Goal: Task Accomplishment & Management: Use online tool/utility

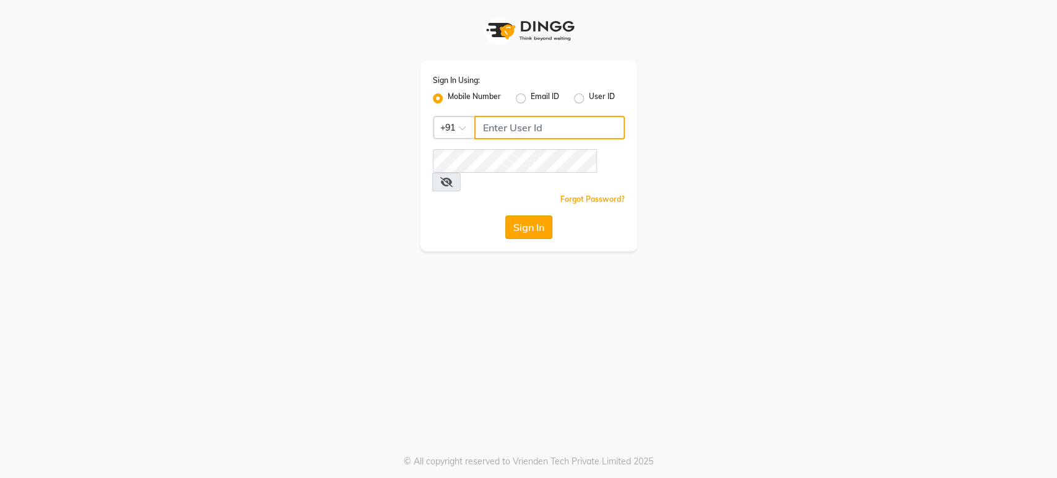
type input "8750995288"
click at [538, 215] on button "Sign In" at bounding box center [528, 227] width 47 height 24
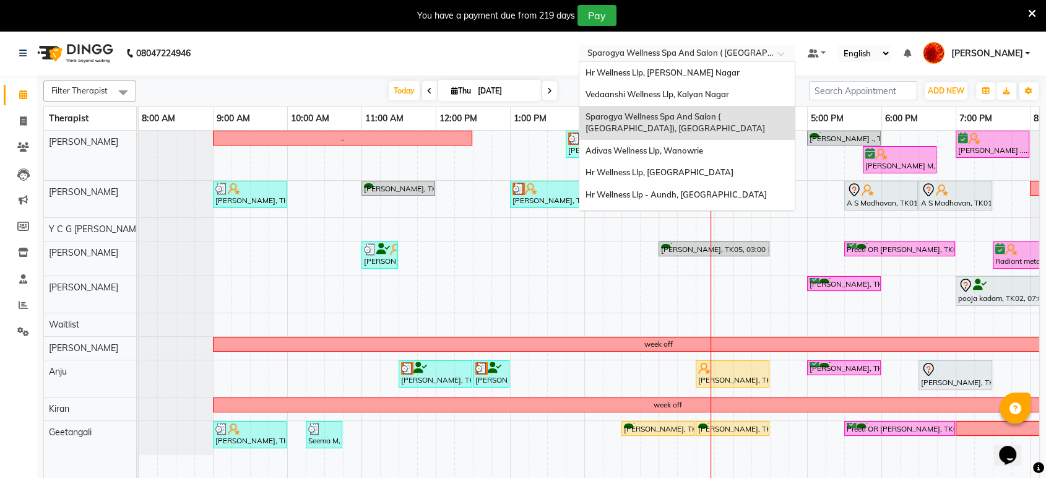
click at [745, 49] on input "text" at bounding box center [675, 54] width 180 height 12
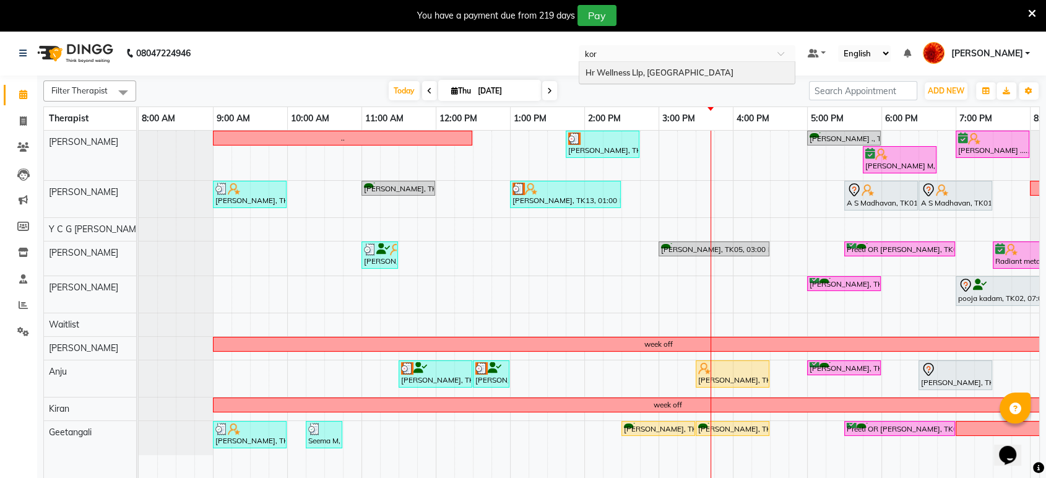
type input "kore"
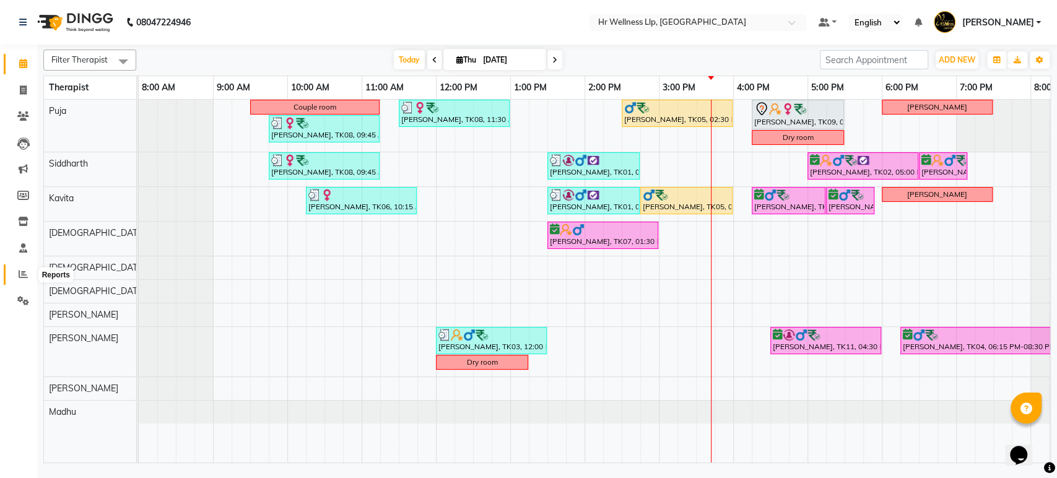
click at [21, 275] on icon at bounding box center [23, 273] width 9 height 9
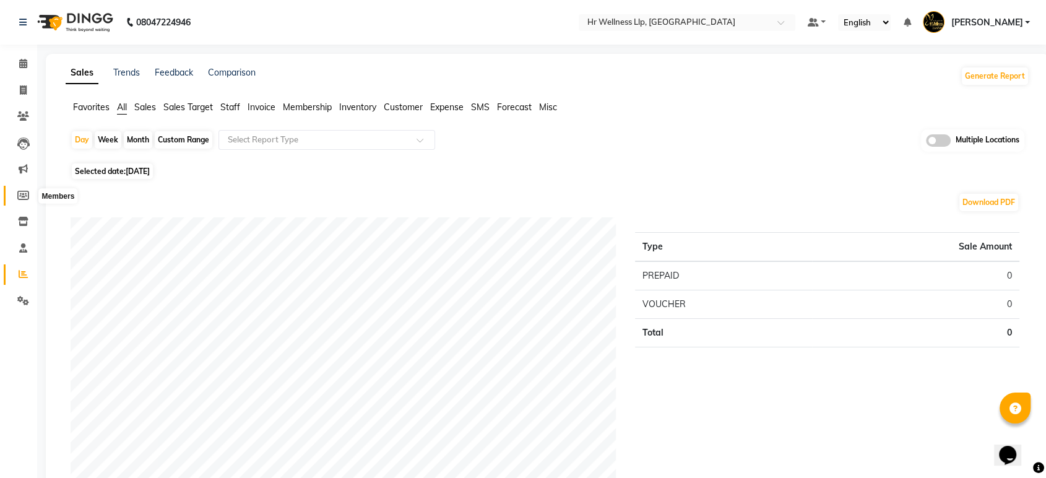
click at [27, 200] on icon at bounding box center [23, 195] width 12 height 9
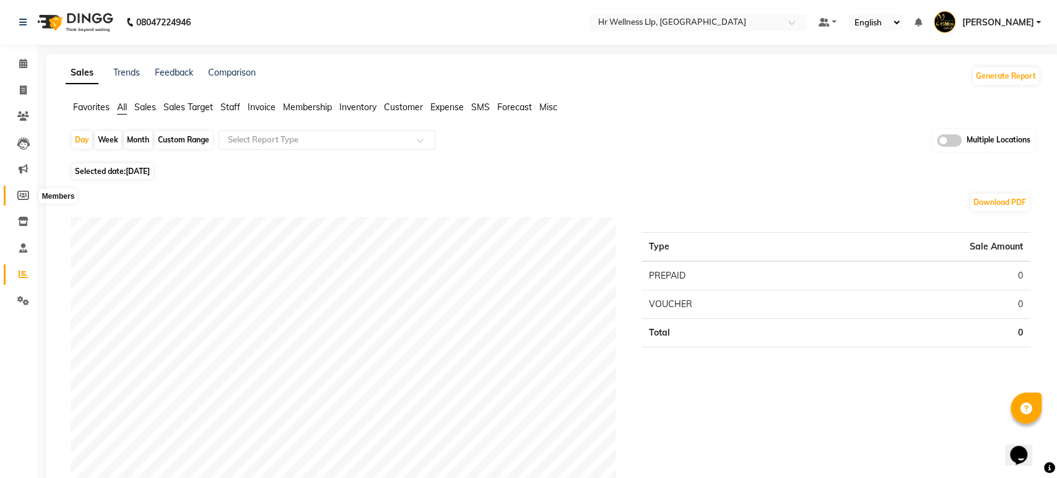
select select
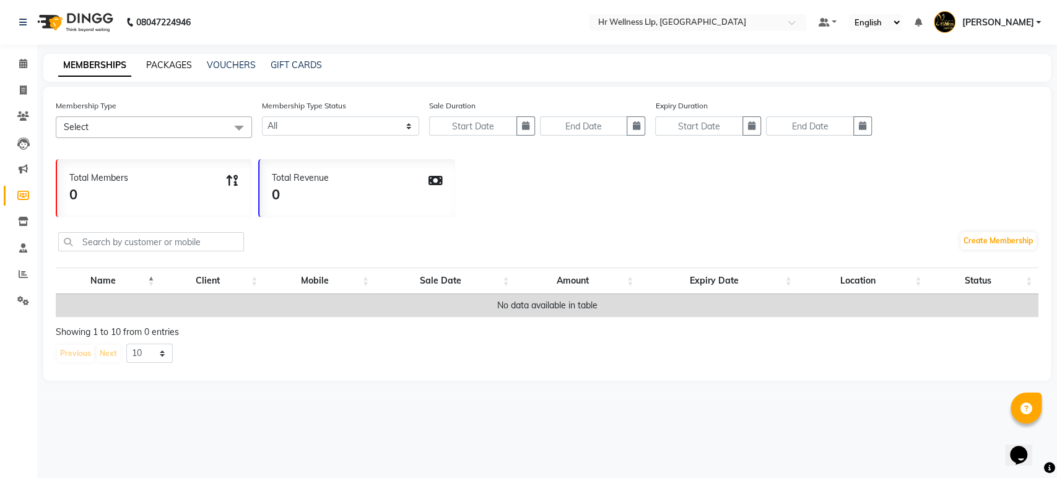
click at [171, 63] on link "PACKAGES" at bounding box center [169, 64] width 46 height 11
select select
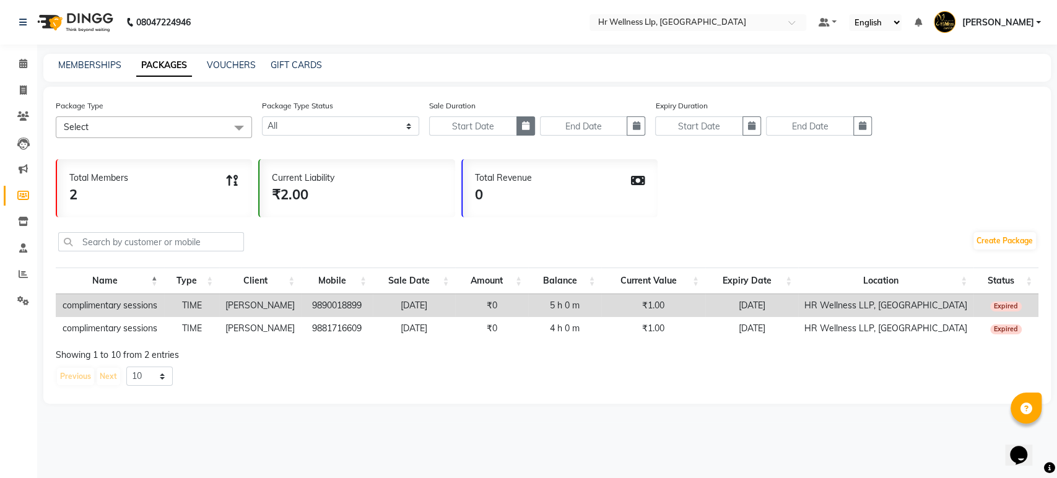
click at [520, 122] on button "button" at bounding box center [525, 125] width 19 height 19
select select "9"
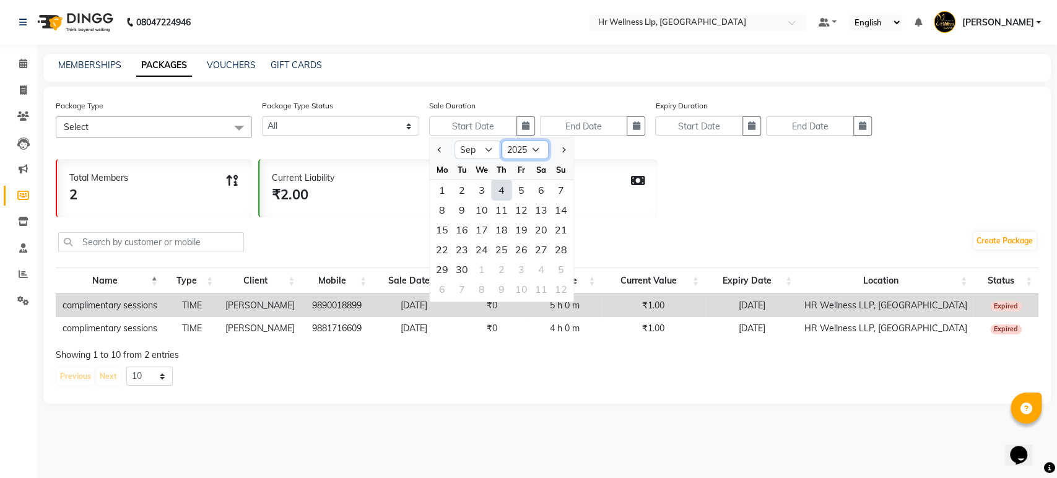
click at [513, 147] on select "2015 2016 2017 2018 2019 2020 2021 2022 2023 2024 2025 2026 2027 2028 2029 2030…" at bounding box center [524, 150] width 47 height 19
select select "2024"
click at [501, 141] on select "2015 2016 2017 2018 2019 2020 2021 2022 2023 2024 2025 2026 2027 2028 2029 2030…" at bounding box center [524, 150] width 47 height 19
click at [560, 189] on div "1" at bounding box center [561, 190] width 20 height 20
type input "[DATE]"
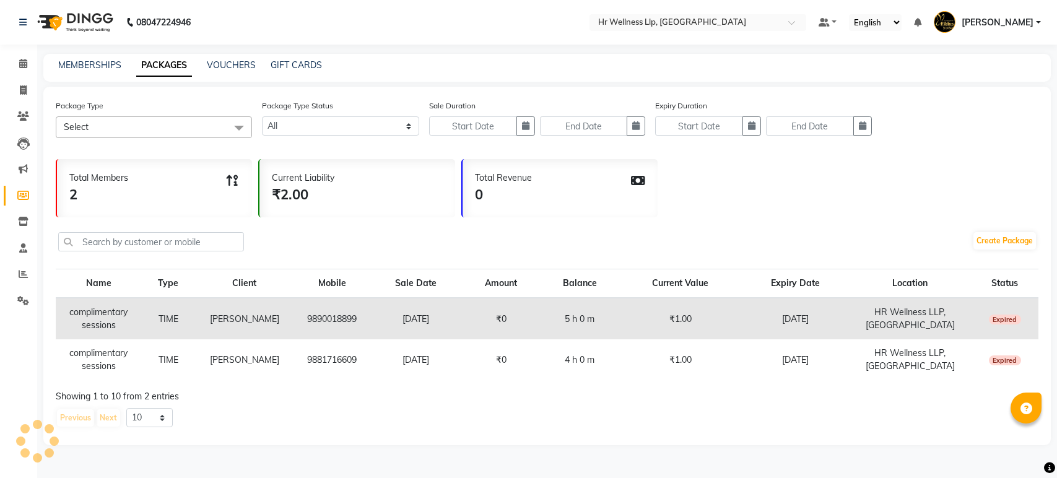
select select
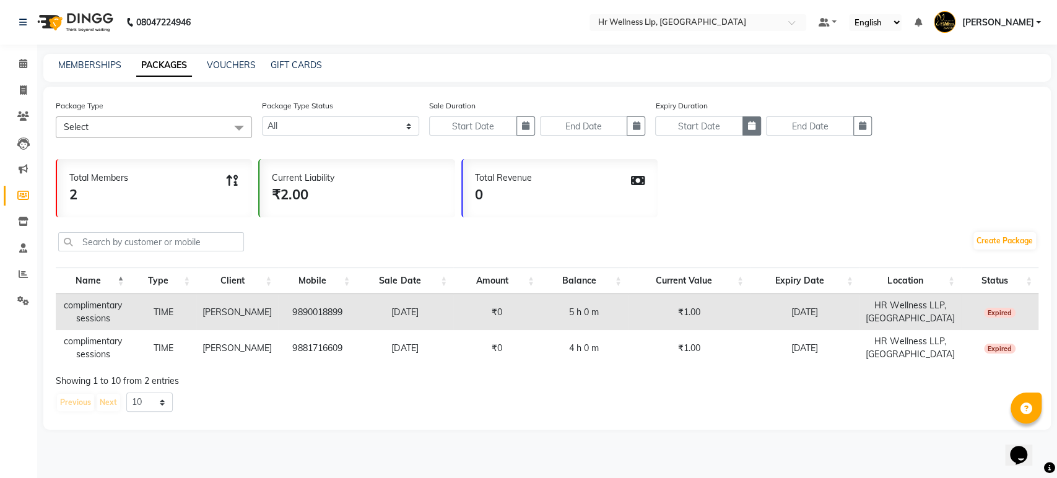
click at [753, 128] on icon "button" at bounding box center [751, 125] width 7 height 9
select select "9"
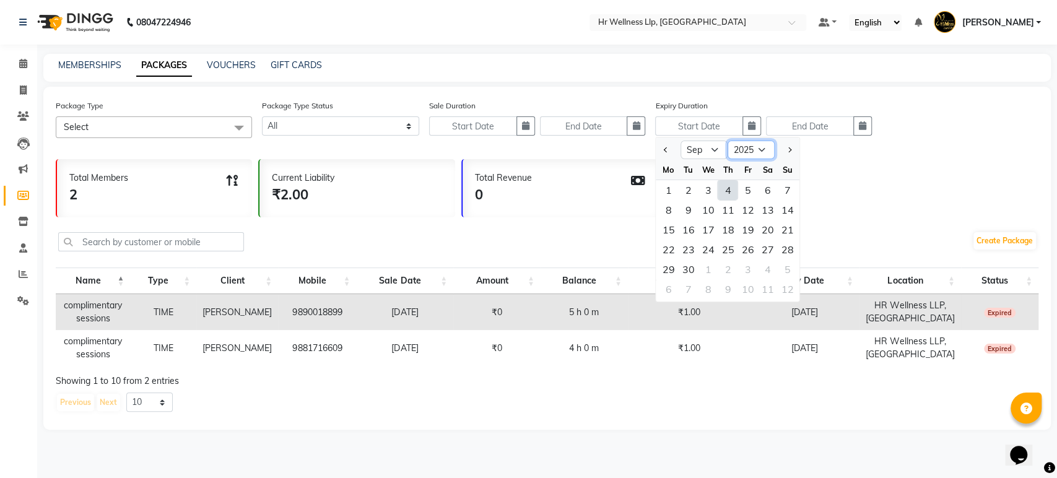
click at [758, 146] on select "2015 2016 2017 2018 2019 2020 2021 2022 2023 2024 2025 2026 2027 2028 2029 2030…" at bounding box center [750, 150] width 47 height 19
select select "2024"
click at [727, 141] on select "2015 2016 2017 2018 2019 2020 2021 2022 2023 2024 2025 2026 2027 2028 2029 2030…" at bounding box center [750, 150] width 47 height 19
click at [781, 186] on div "1" at bounding box center [787, 190] width 20 height 20
type input "[DATE]"
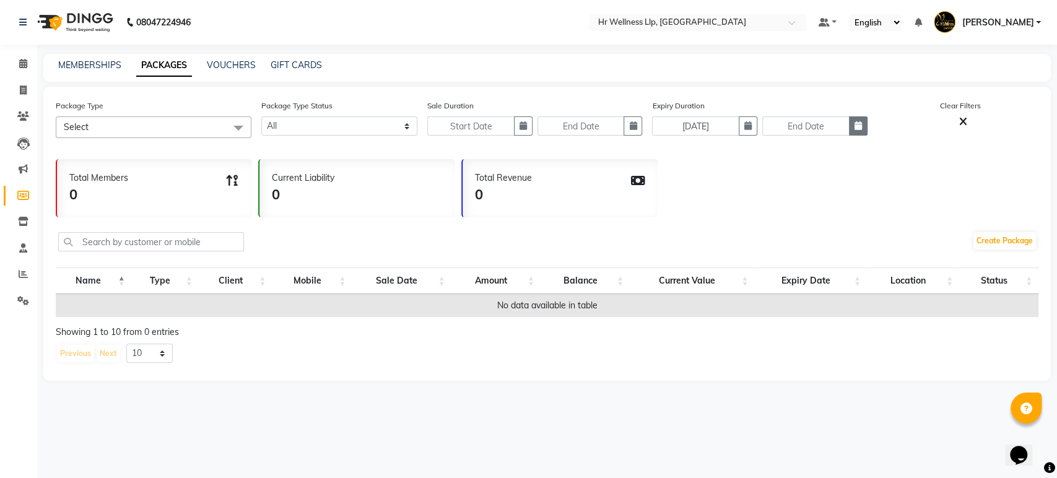
click at [857, 126] on icon "button" at bounding box center [857, 125] width 7 height 9
select select "9"
select select "2025"
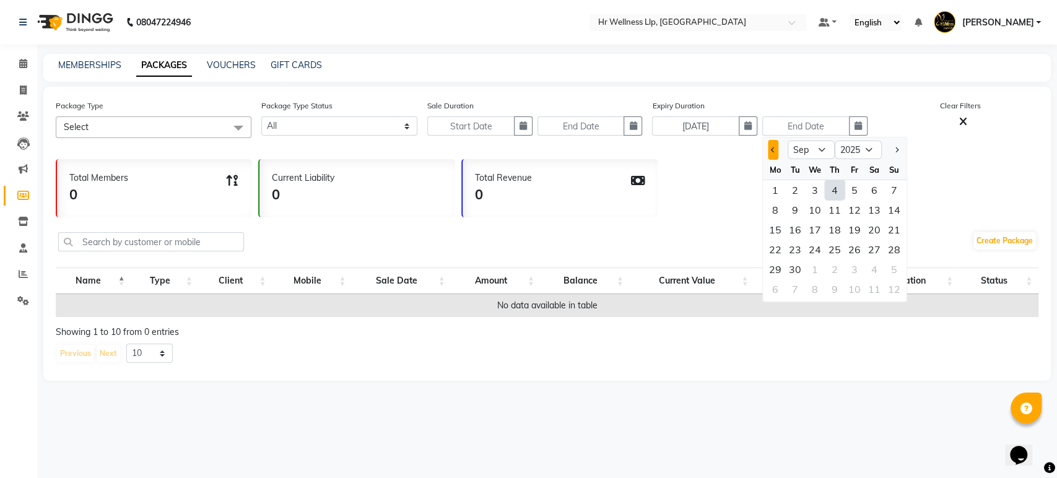
click at [775, 147] on button "Previous month" at bounding box center [773, 150] width 11 height 20
select select "8"
click at [888, 267] on div "31" at bounding box center [894, 269] width 20 height 20
type input "[DATE]"
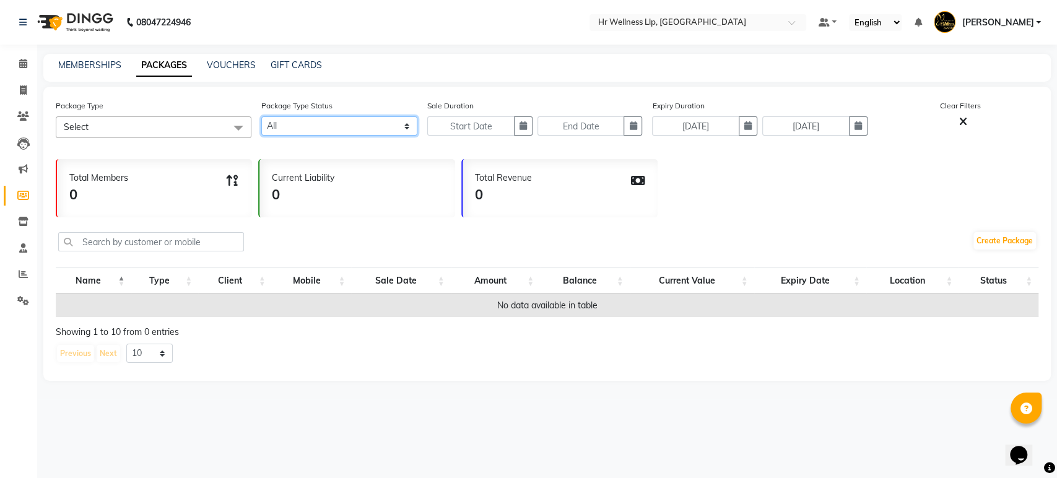
click at [354, 128] on select "Active Expired All" at bounding box center [339, 125] width 157 height 19
select select "false"
click at [261, 116] on select "Active Expired All" at bounding box center [339, 125] width 157 height 19
click at [173, 126] on span "Select" at bounding box center [154, 127] width 196 height 22
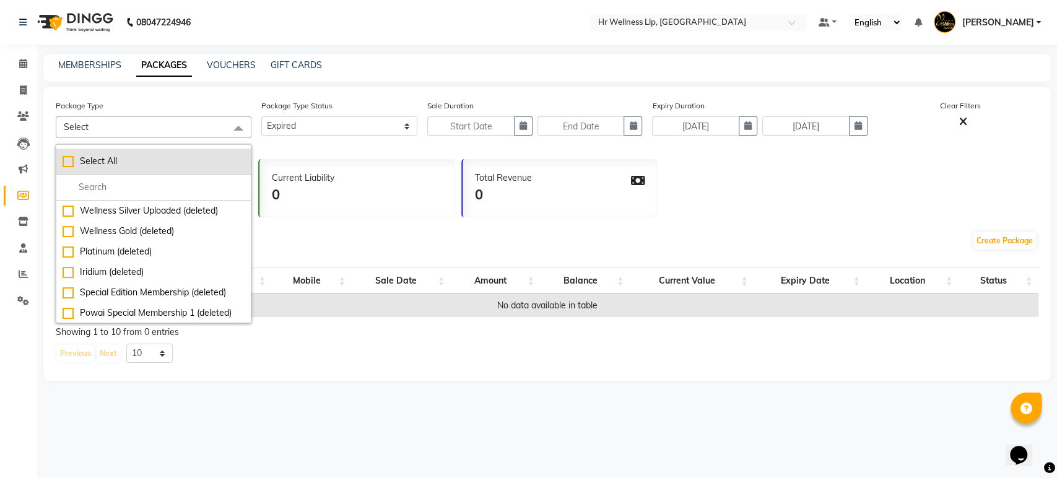
click at [66, 155] on div "Select All" at bounding box center [154, 161] width 182 height 13
checkbox input "true"
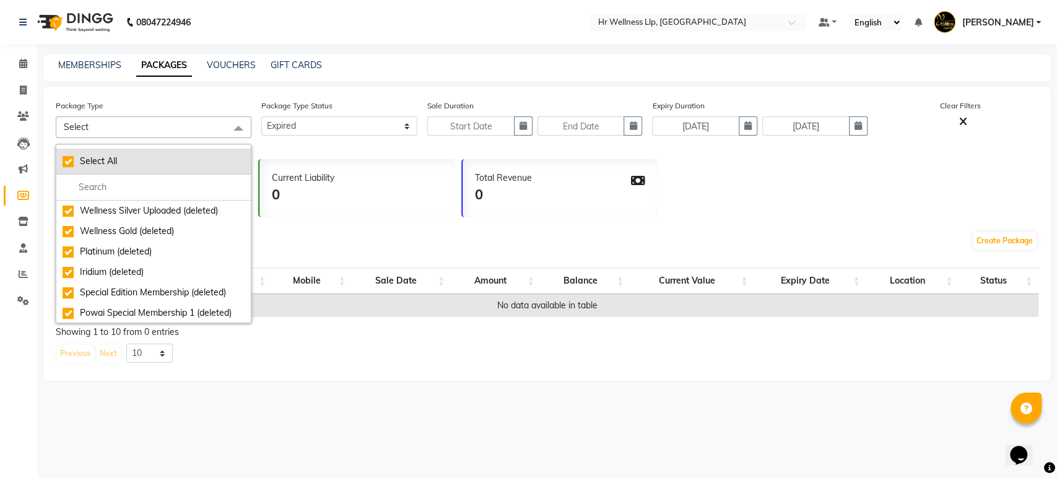
checkbox input "true"
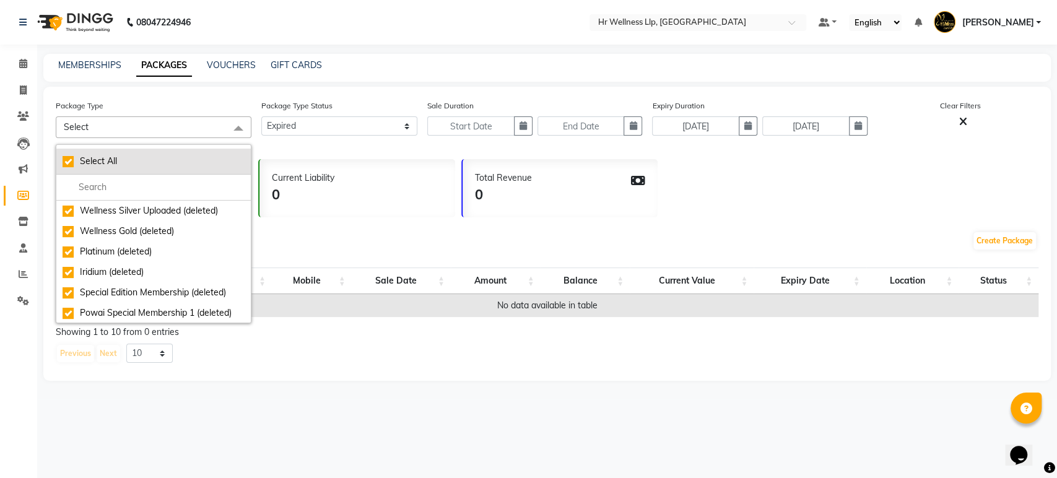
checkbox input "true"
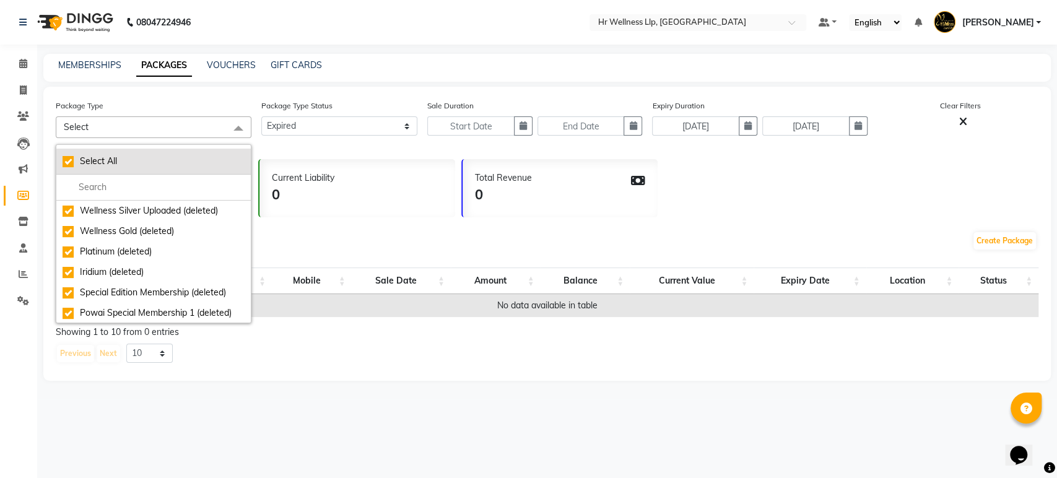
checkbox input "true"
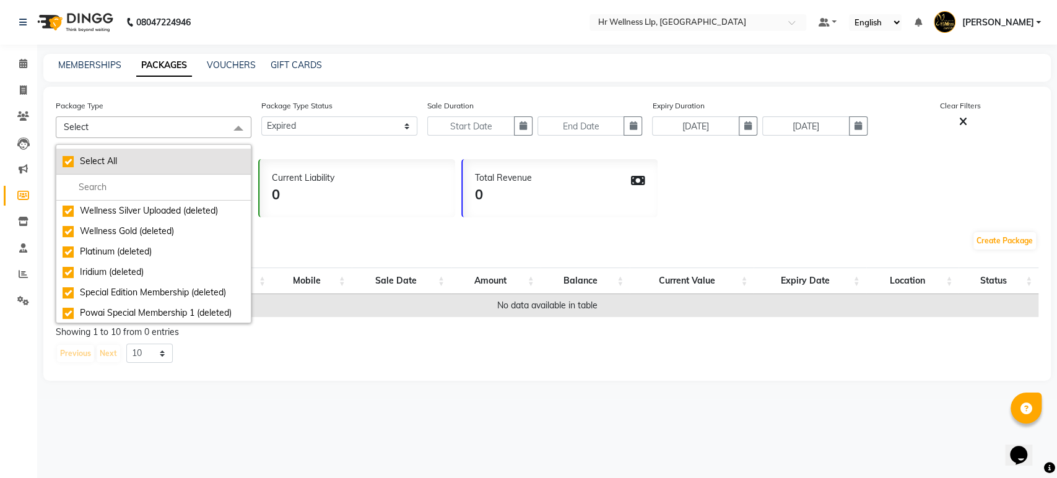
checkbox input "true"
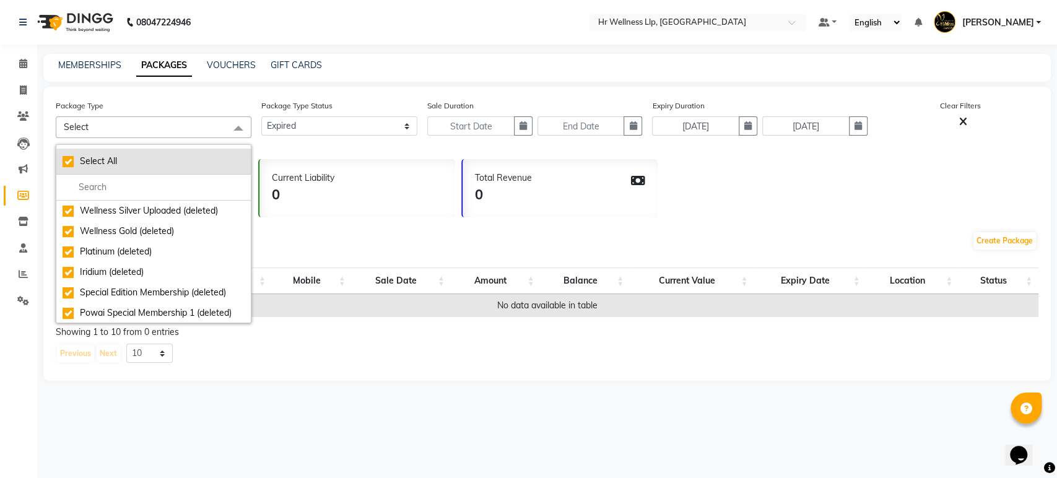
checkbox input "true"
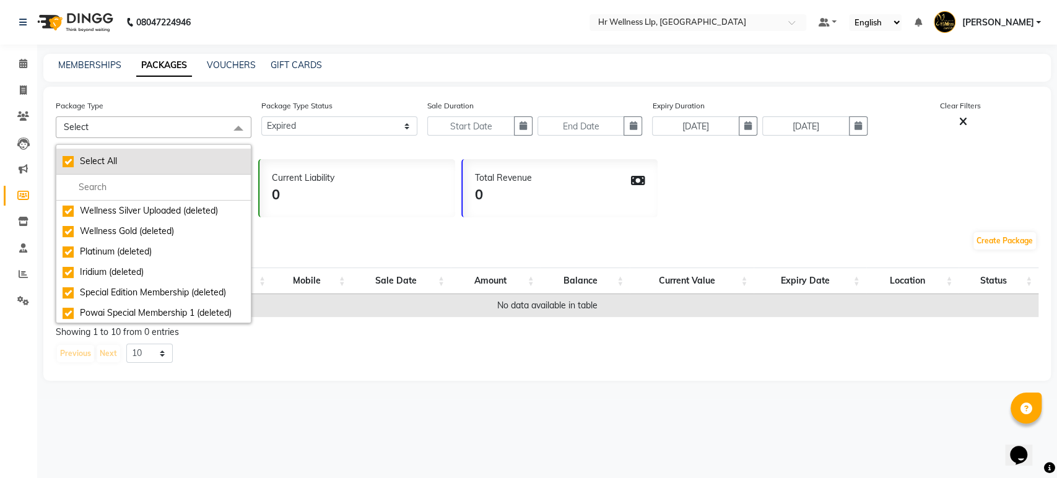
checkbox input "true"
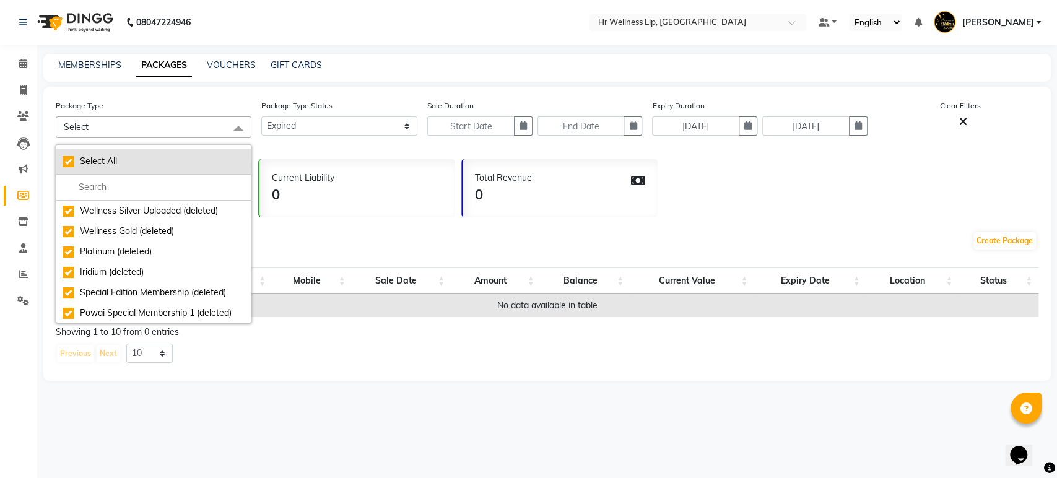
checkbox input "true"
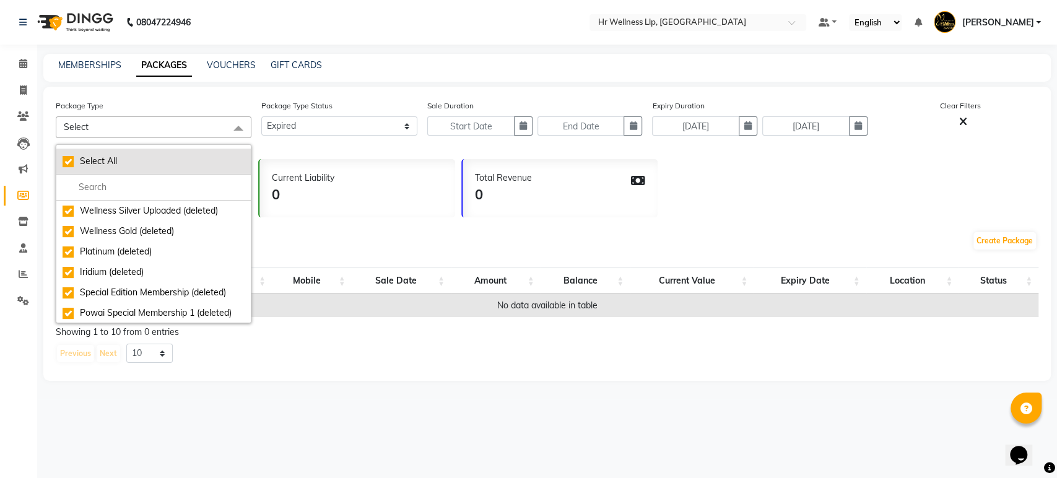
checkbox input "true"
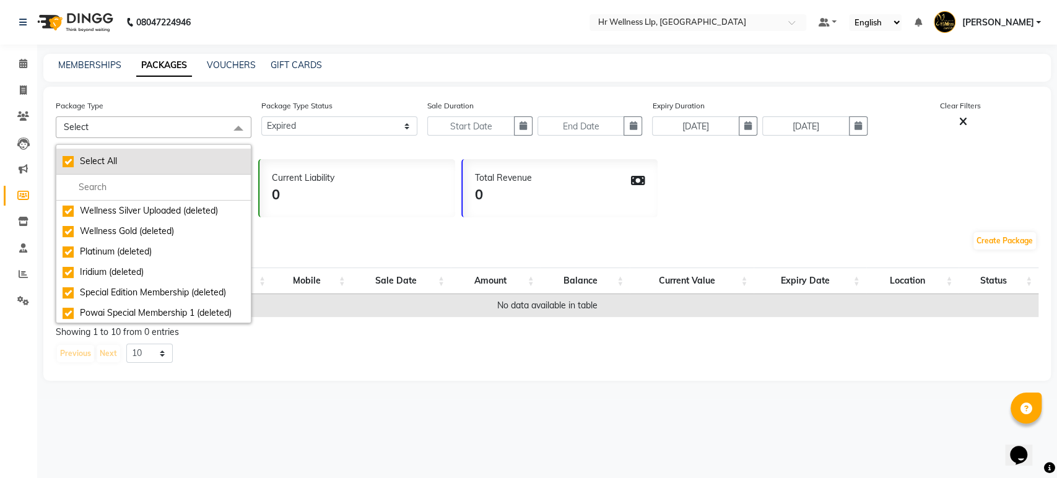
checkbox input "true"
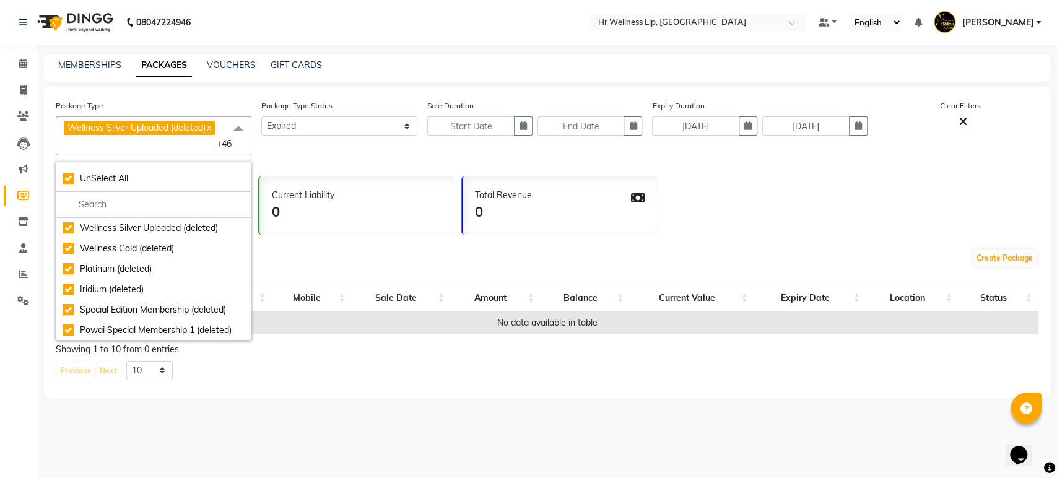
click at [485, 61] on div "MEMBERSHIPS PACKAGES VOUCHERS GIFT CARDS" at bounding box center [539, 65] width 992 height 13
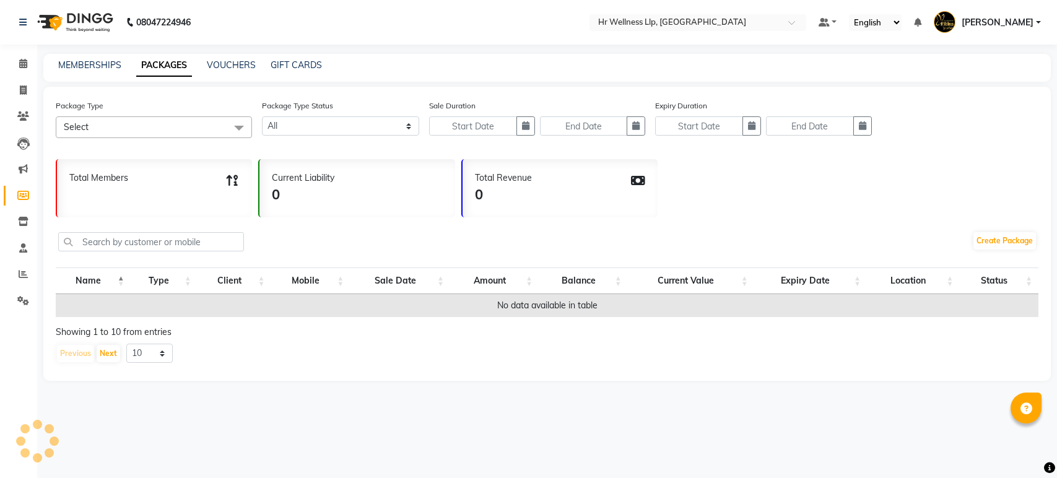
select select
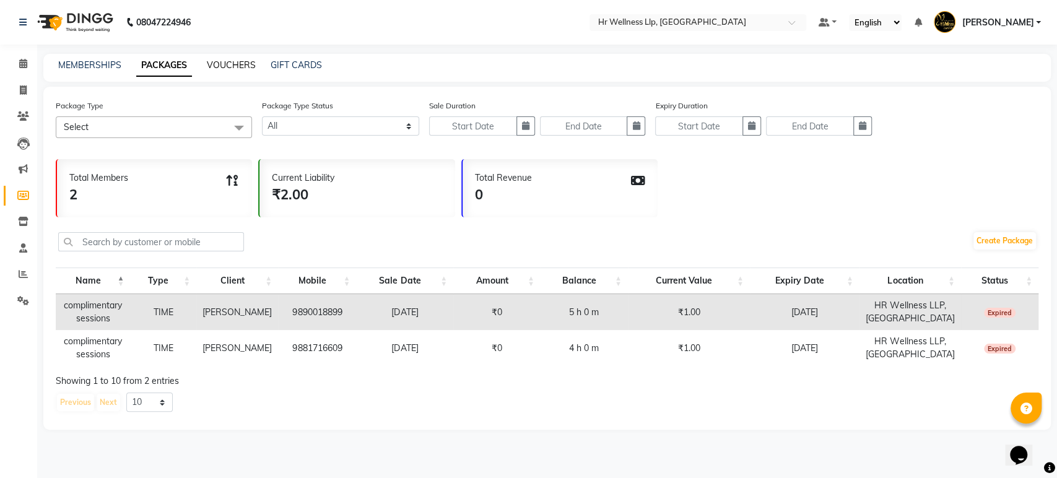
click at [231, 67] on link "VOUCHERS" at bounding box center [231, 64] width 49 height 11
select select
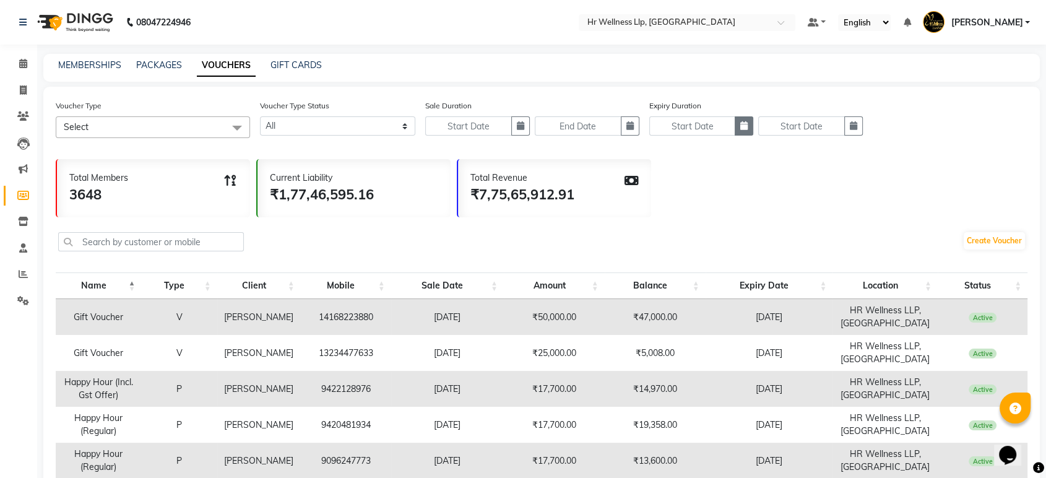
click at [748, 123] on icon "button" at bounding box center [743, 125] width 7 height 9
select select "9"
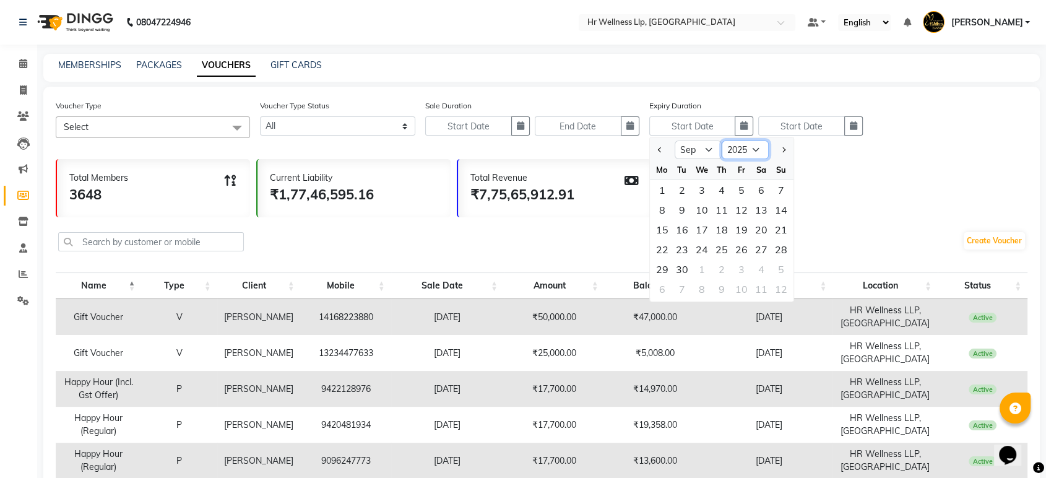
click at [741, 150] on select "2015 2016 2017 2018 2019 2020 2021 2022 2023 2024 2025 2026 2027 2028 2029 2030…" at bounding box center [745, 150] width 47 height 19
select select "2024"
click at [722, 141] on select "2015 2016 2017 2018 2019 2020 2021 2022 2023 2024 2025 2026 2027 2028 2029 2030…" at bounding box center [745, 150] width 47 height 19
click at [776, 188] on div "1" at bounding box center [781, 190] width 20 height 20
type input "[DATE]"
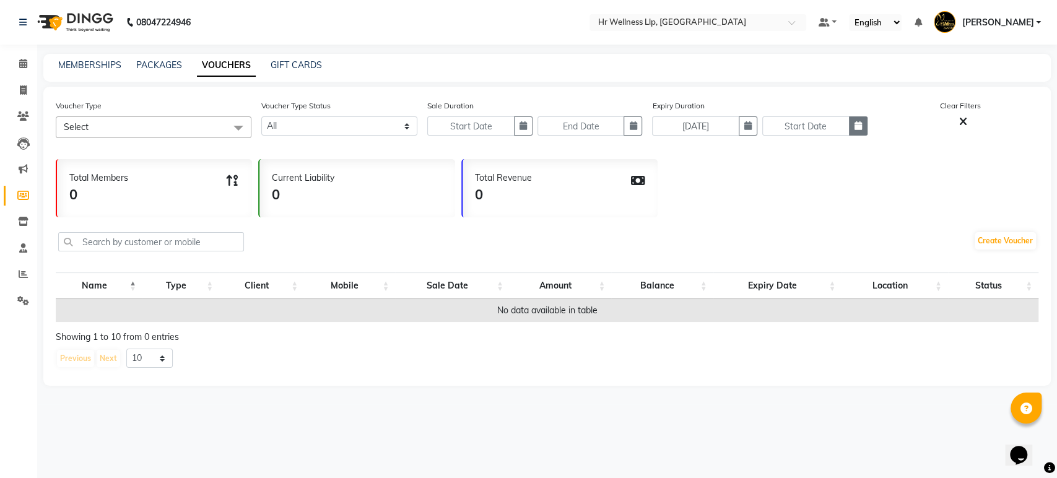
click at [857, 120] on button "button" at bounding box center [858, 125] width 19 height 19
select select "9"
select select "2025"
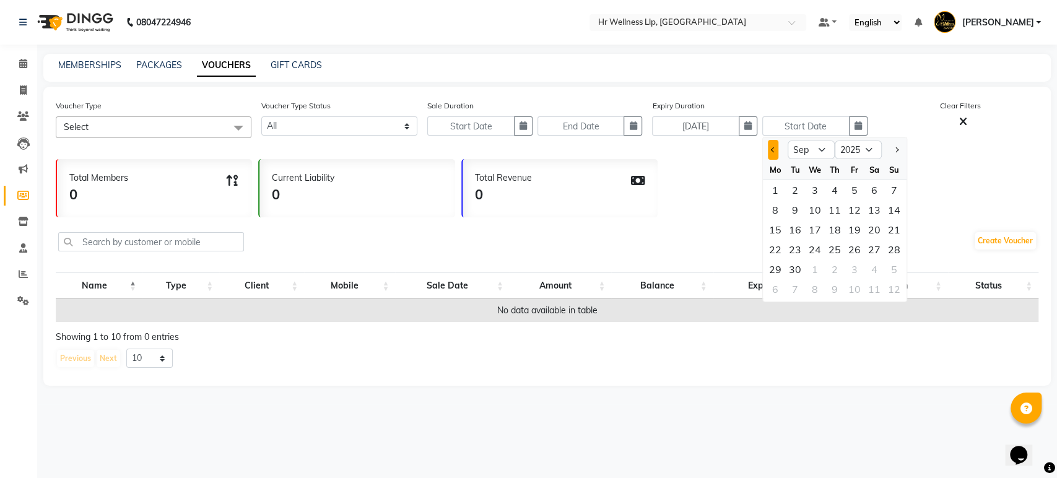
click at [774, 147] on span "Previous month" at bounding box center [773, 149] width 5 height 5
select select "8"
click at [896, 263] on div "31" at bounding box center [894, 269] width 20 height 20
type input "[DATE]"
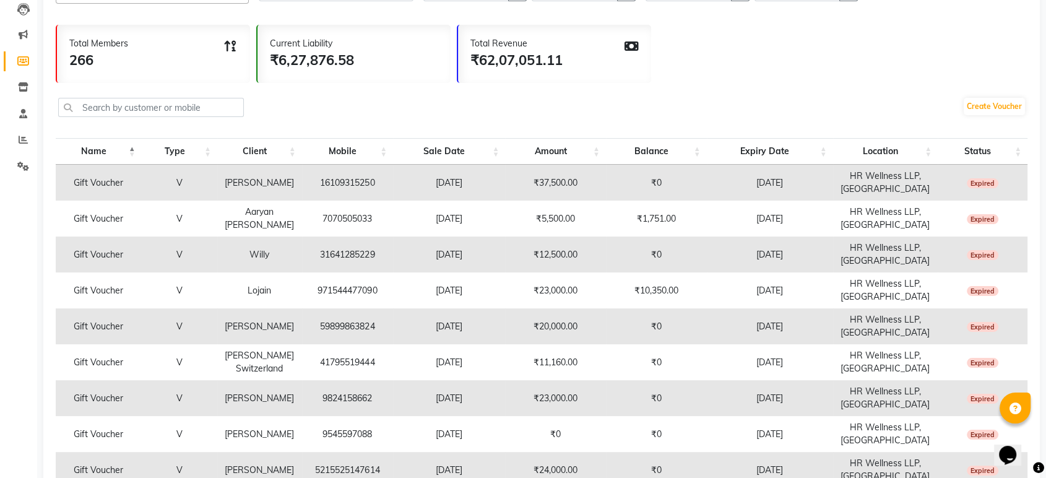
scroll to position [262, 0]
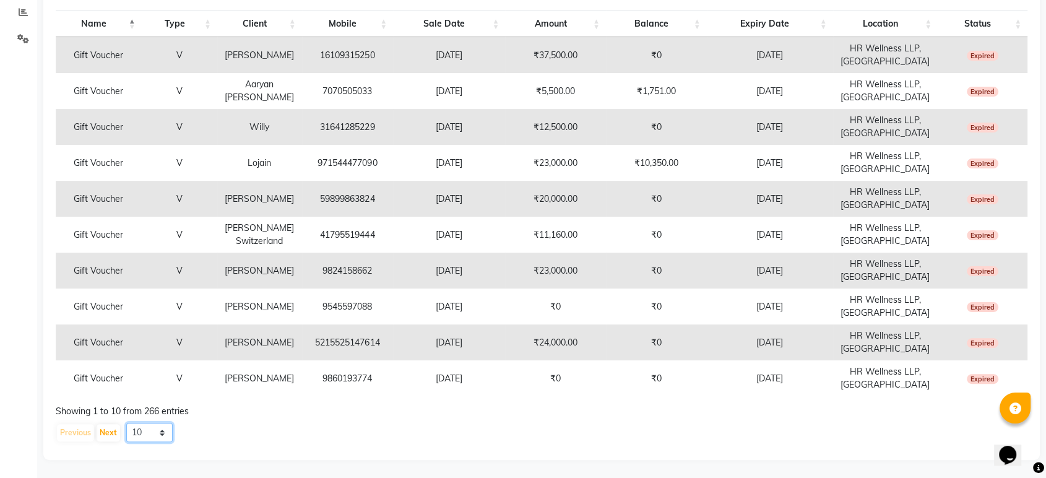
click at [147, 432] on select "10 20 50 100" at bounding box center [149, 432] width 46 height 19
select select "100"
click at [126, 423] on select "10 20 50 100" at bounding box center [149, 432] width 46 height 19
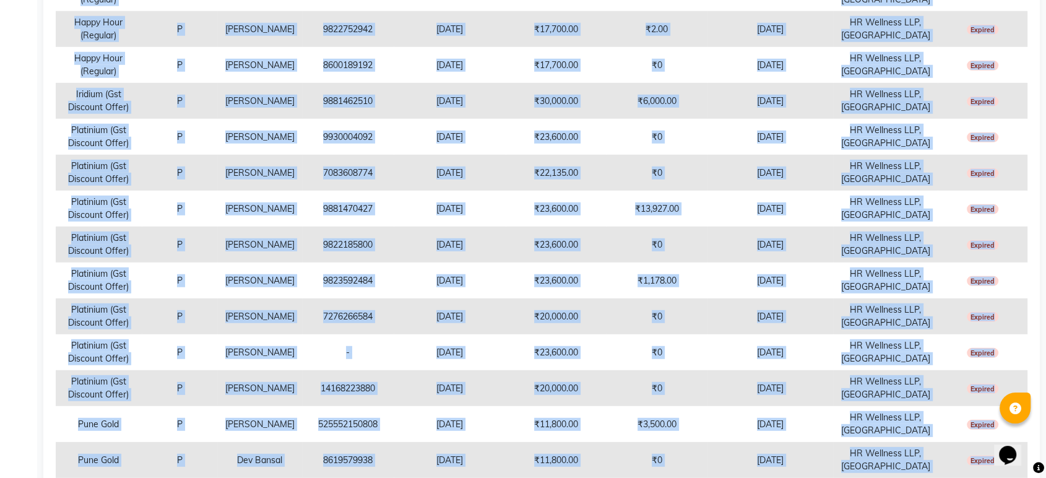
scroll to position [3494, 0]
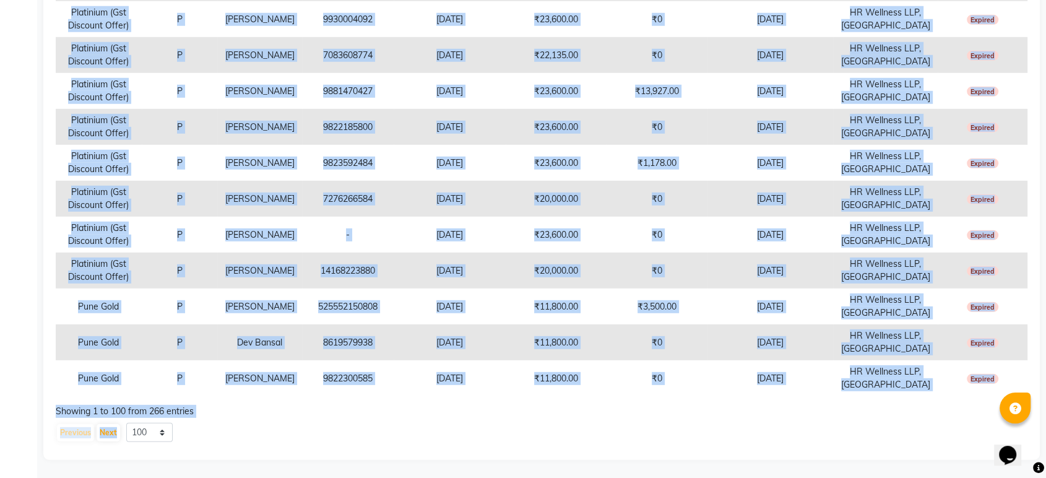
drag, startPoint x: 64, startPoint y: 238, endPoint x: 1003, endPoint y: 370, distance: 947.8
copy tbody "10 K Membership (Gst Offer) P Kushagra Shukla 8600222624 16-08-2024 ₹11,800.00 …"
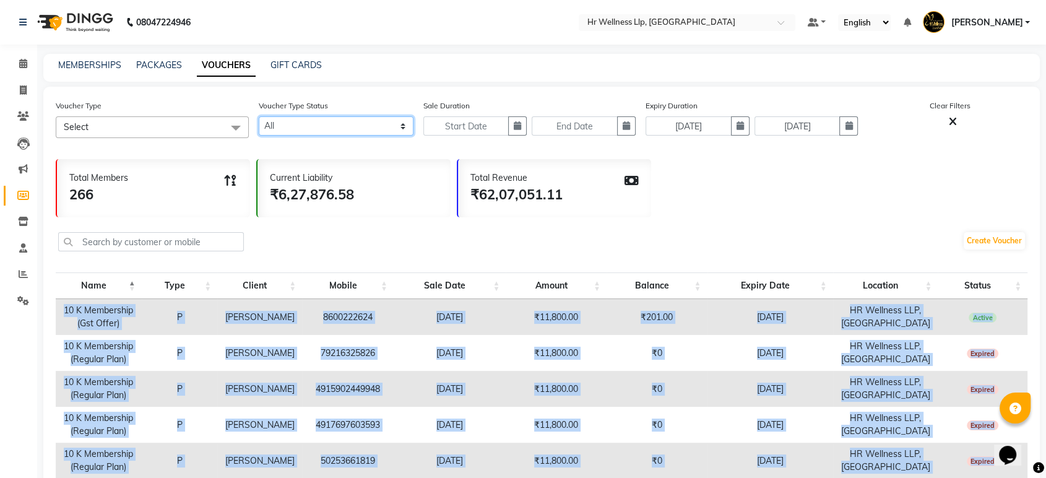
click at [337, 132] on select "Active Expired All" at bounding box center [336, 125] width 155 height 19
select select "false"
click at [259, 116] on select "Active Expired All" at bounding box center [336, 125] width 155 height 19
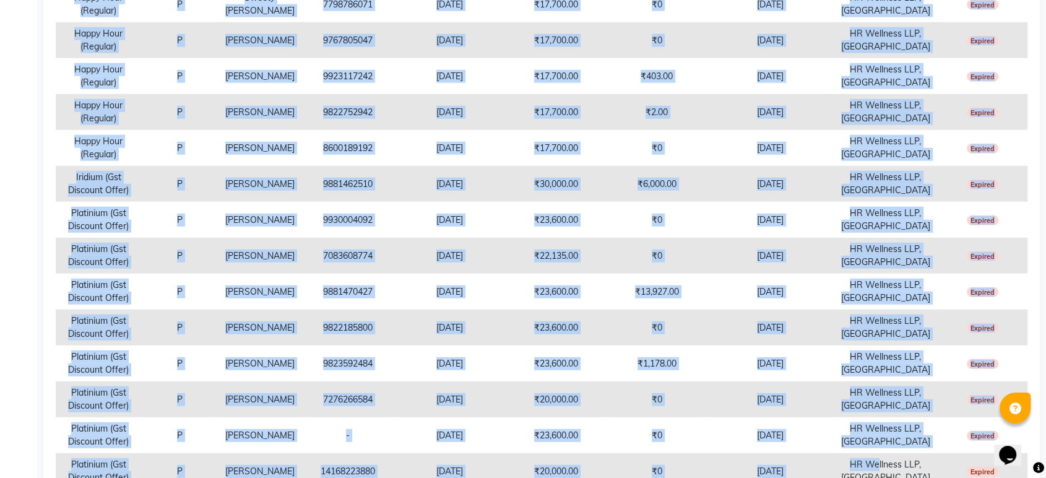
scroll to position [3494, 0]
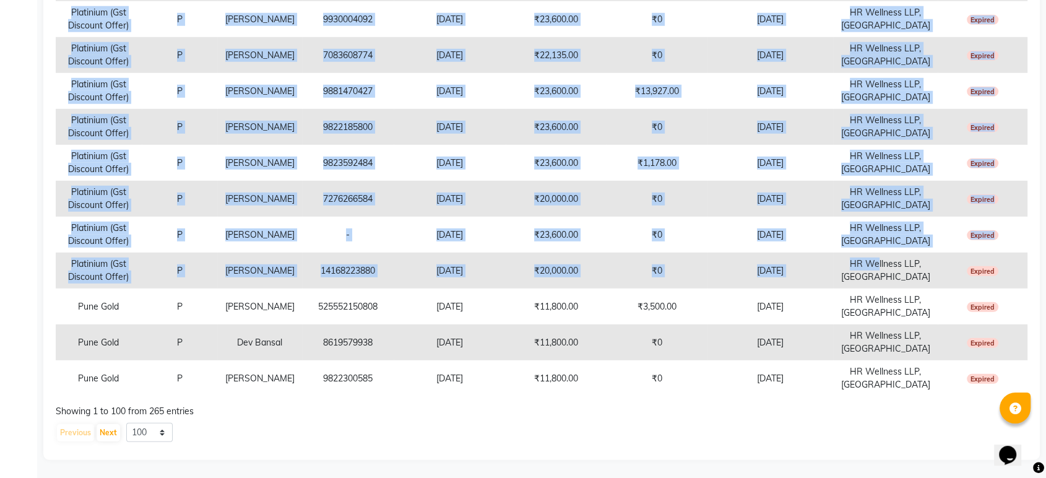
drag, startPoint x: 67, startPoint y: 311, endPoint x: 1001, endPoint y: 371, distance: 935.6
copy tbody "0 K Membership (Regular Plan) P Tatyana T 79216325826 13-01-2025 ₹11,800.00 ₹0 …"
click at [113, 426] on button "Next" at bounding box center [109, 432] width 24 height 17
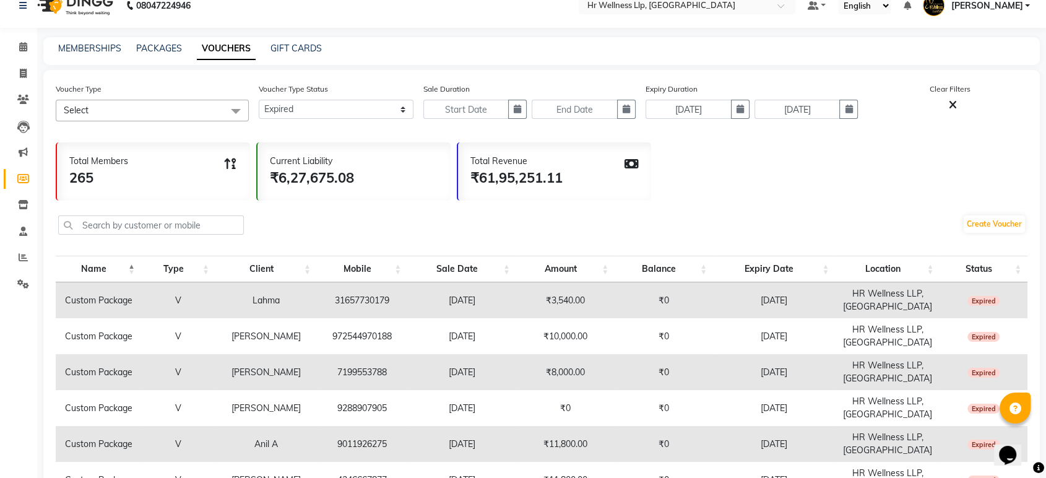
scroll to position [0, 0]
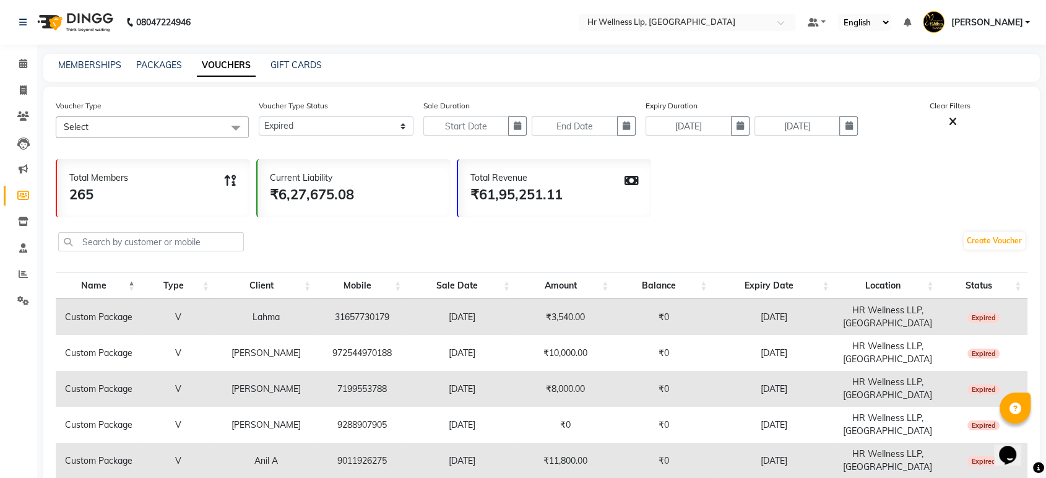
drag, startPoint x: 1006, startPoint y: 382, endPoint x: 65, endPoint y: 316, distance: 943.4
copy tbody "Loremi Dolorsi A Conse 38676709336 96-24-2505 ₹9,588.51 ₹8 37-34-3276 AD Elitse…"
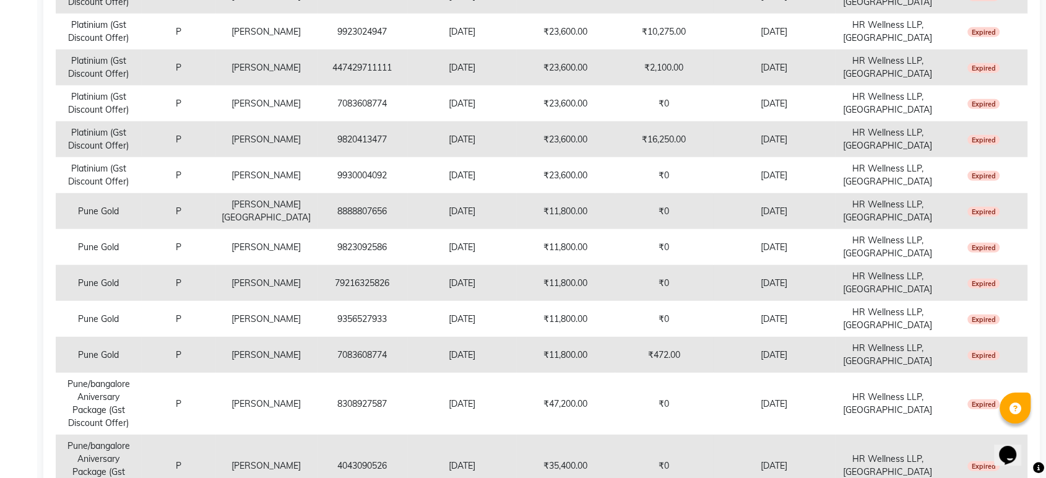
scroll to position [3598, 0]
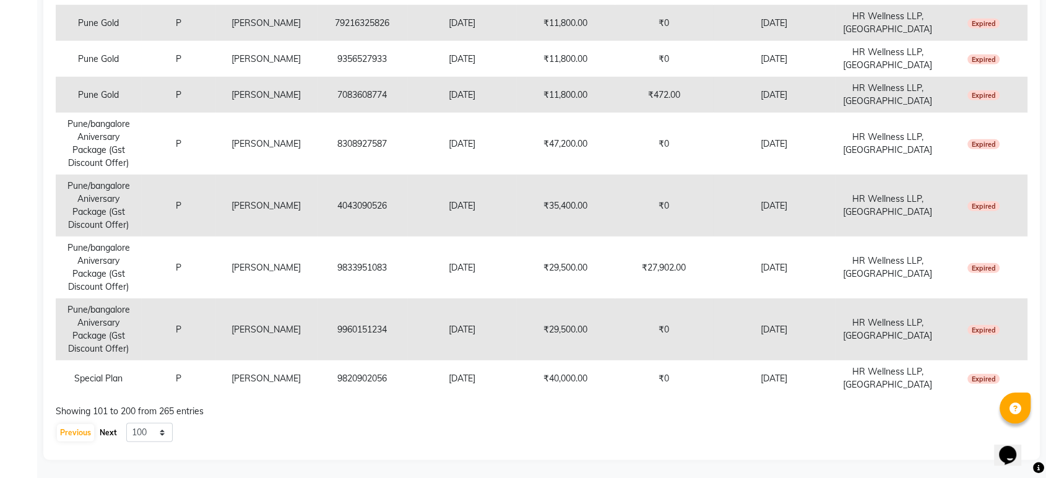
click at [111, 430] on button "Next" at bounding box center [109, 432] width 24 height 17
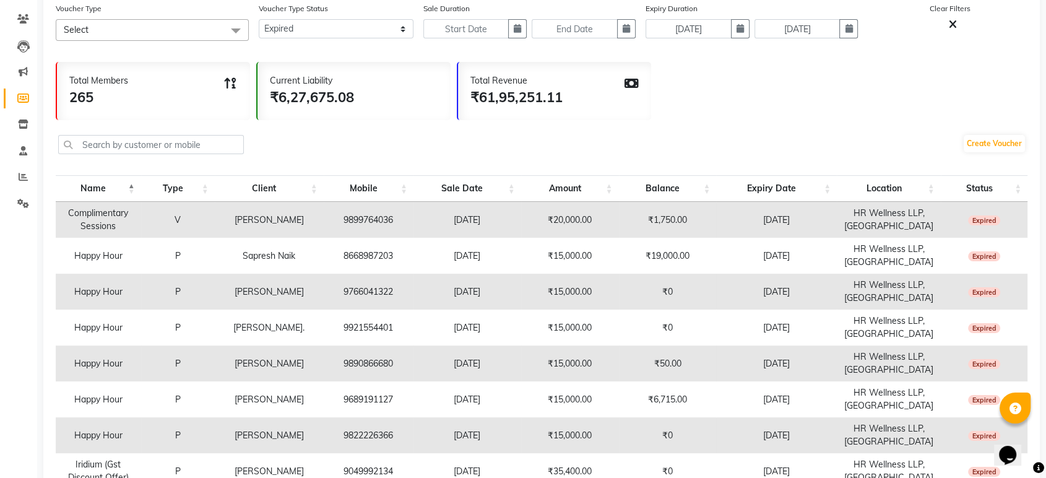
scroll to position [0, 0]
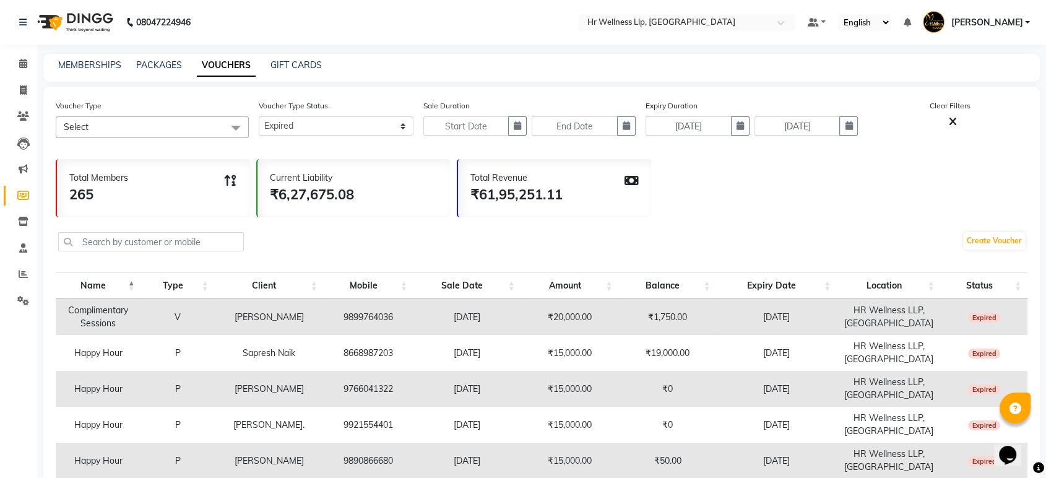
drag, startPoint x: 1009, startPoint y: 383, endPoint x: 70, endPoint y: 315, distance: 941.1
copy tbody "Loremipsumdol Sitametc A El. Seddoe Tempor 1378653523 70-24-6915 ₹94,697.66 ₹9,…"
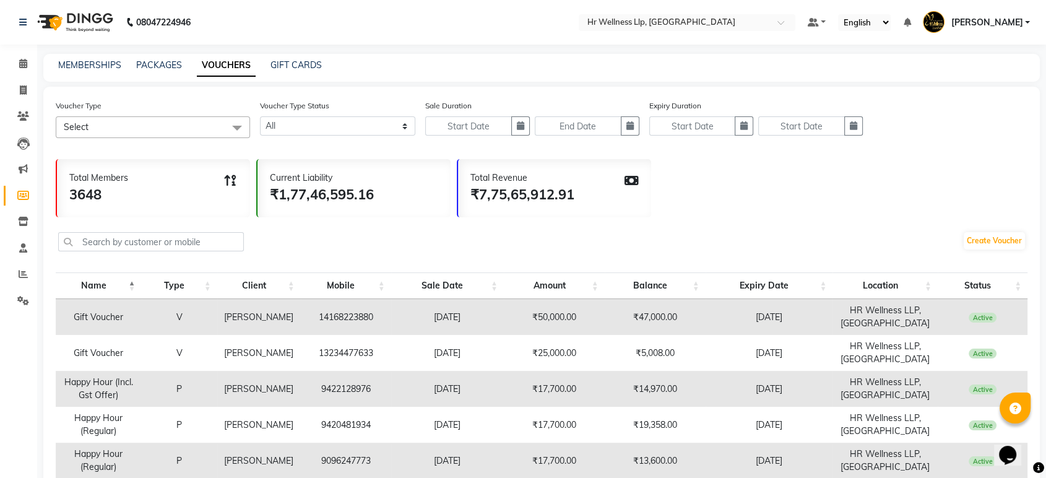
drag, startPoint x: 198, startPoint y: 129, endPoint x: 186, endPoint y: 134, distance: 13.3
click at [198, 129] on span "Select" at bounding box center [153, 127] width 194 height 22
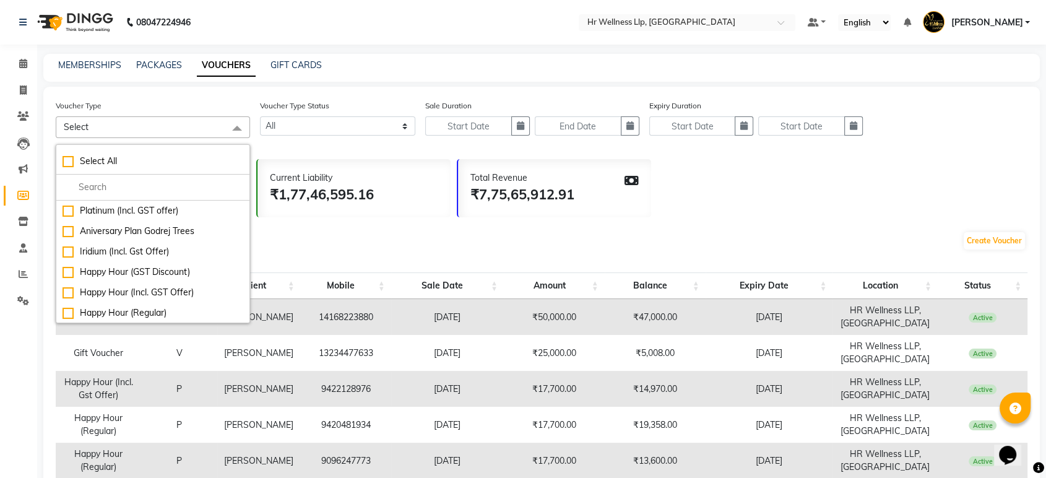
click at [182, 92] on div "Voucher Type Select Select All Platinum (Incl. GST offer) Aniversary Plan Godre…" at bounding box center [541, 417] width 997 height 661
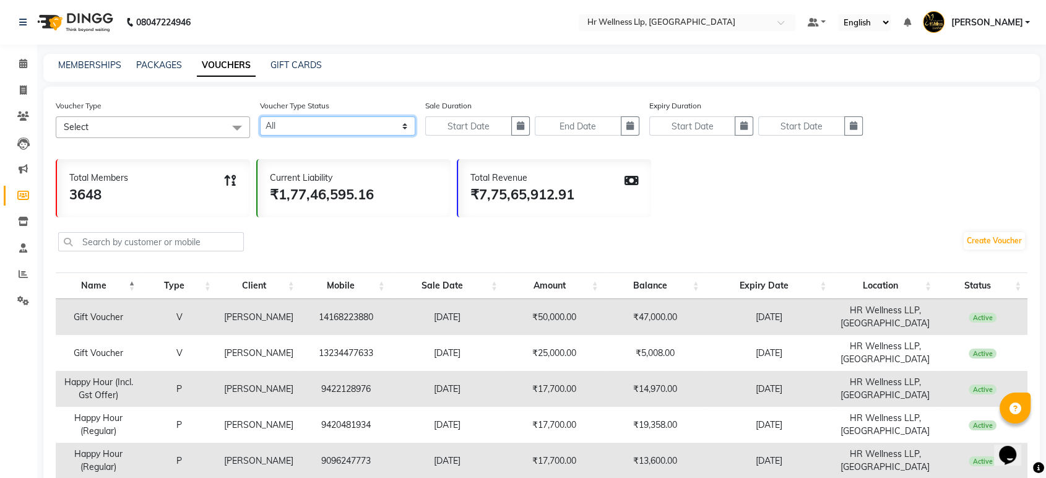
click at [306, 132] on select "Active Expired All" at bounding box center [337, 125] width 155 height 19
select select "true"
click at [260, 116] on select "Active Expired All" at bounding box center [337, 125] width 155 height 19
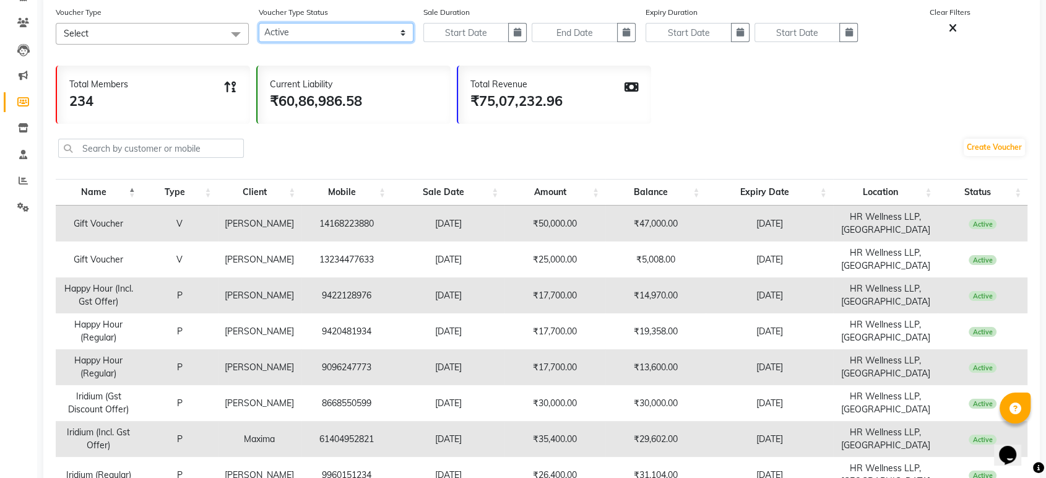
scroll to position [287, 0]
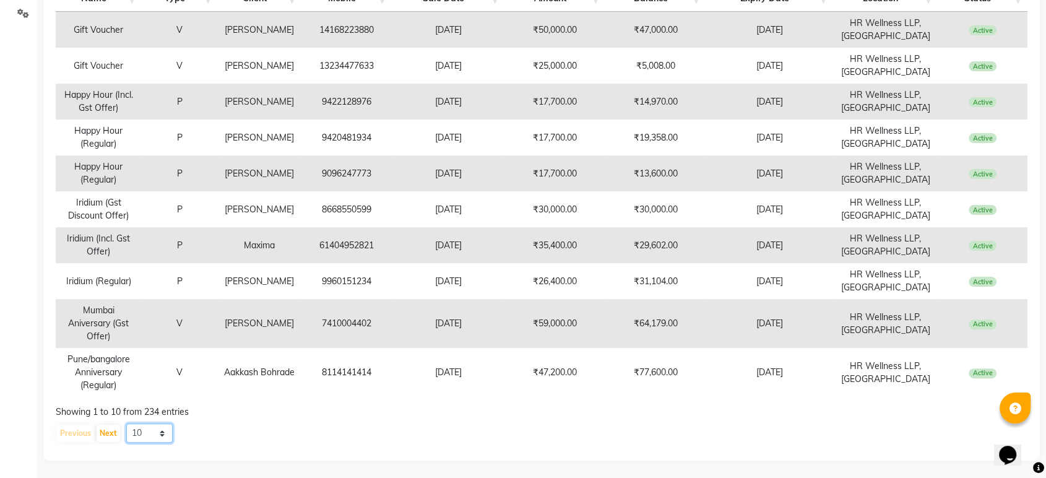
click at [146, 431] on select "10 20 50 100" at bounding box center [149, 432] width 46 height 19
select select "100"
click at [126, 423] on select "10 20 50 100" at bounding box center [149, 432] width 46 height 19
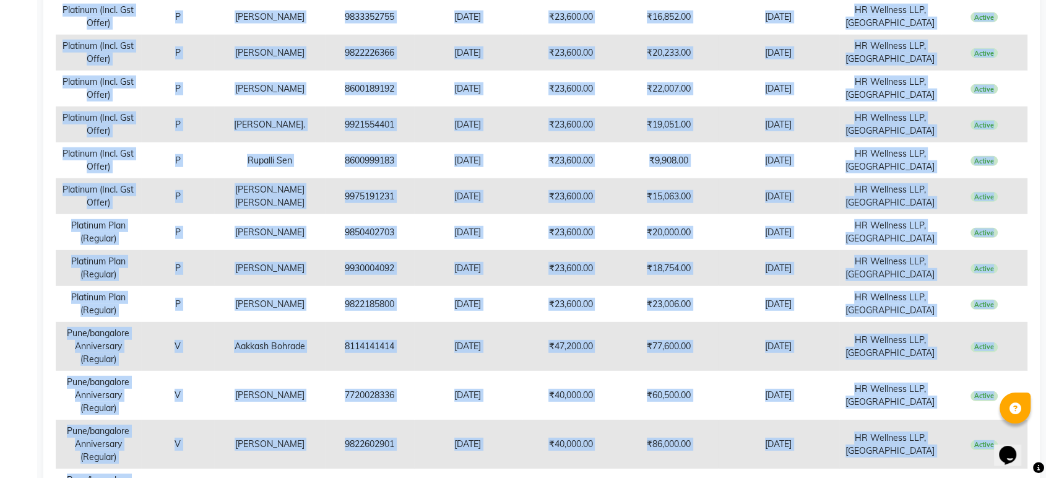
scroll to position [3663, 0]
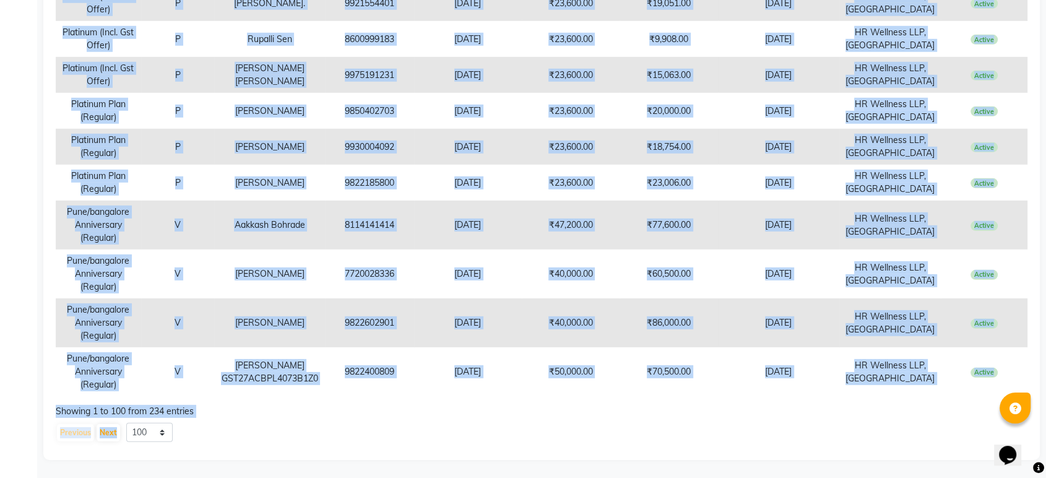
drag, startPoint x: 64, startPoint y: 172, endPoint x: 1009, endPoint y: 375, distance: 965.6
copy tbody "53 L Ipsumdolor (Sitamet Cons) A Elitse Doeiusmodt - 99-58-1332 ₹33,097.97 ₹1,1…"
click at [102, 431] on button "Next" at bounding box center [109, 432] width 24 height 17
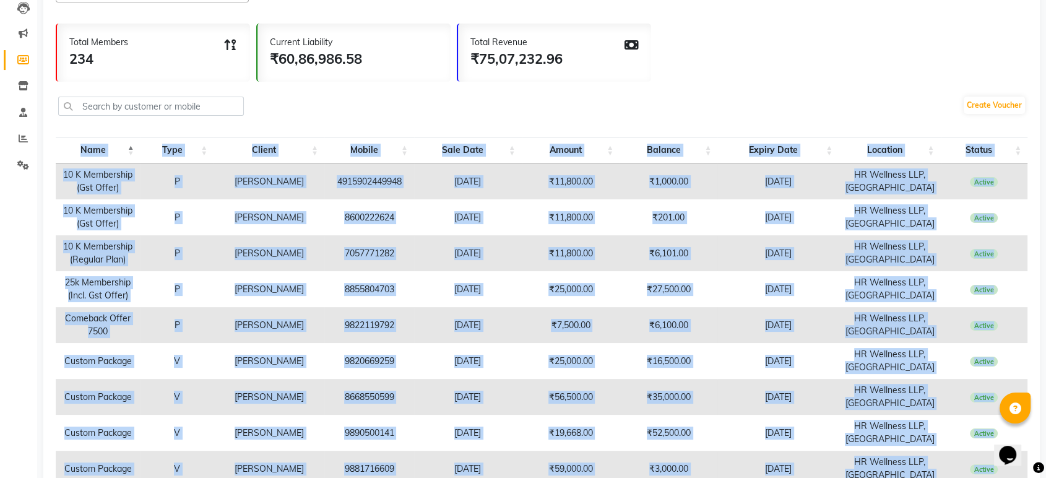
scroll to position [0, 0]
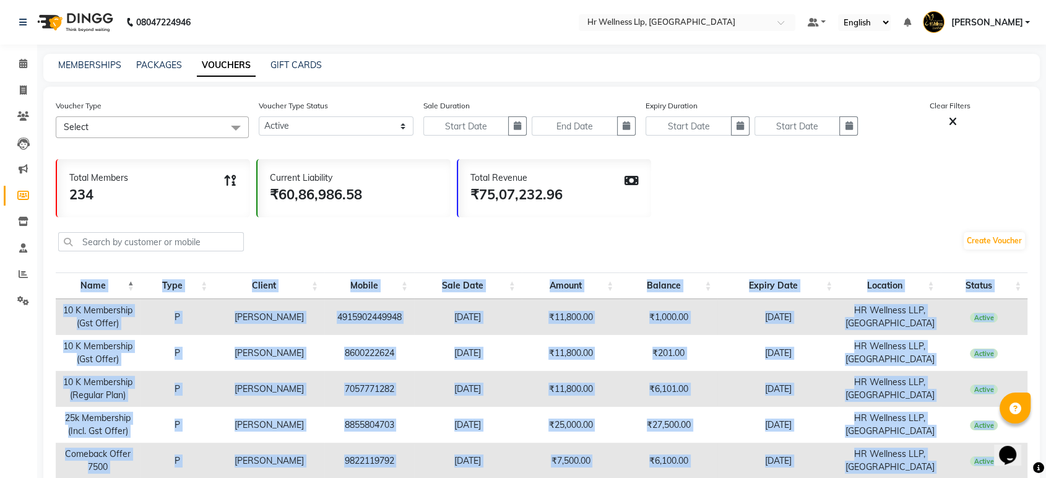
drag, startPoint x: 1003, startPoint y: 371, endPoint x: 63, endPoint y: 310, distance: 941.8
copy tbody "99 L Ipsumdolor (Sit Ametc) A Elits 2504191711132 78-73-5908 ₹20,214.87 ₹0,903.…"
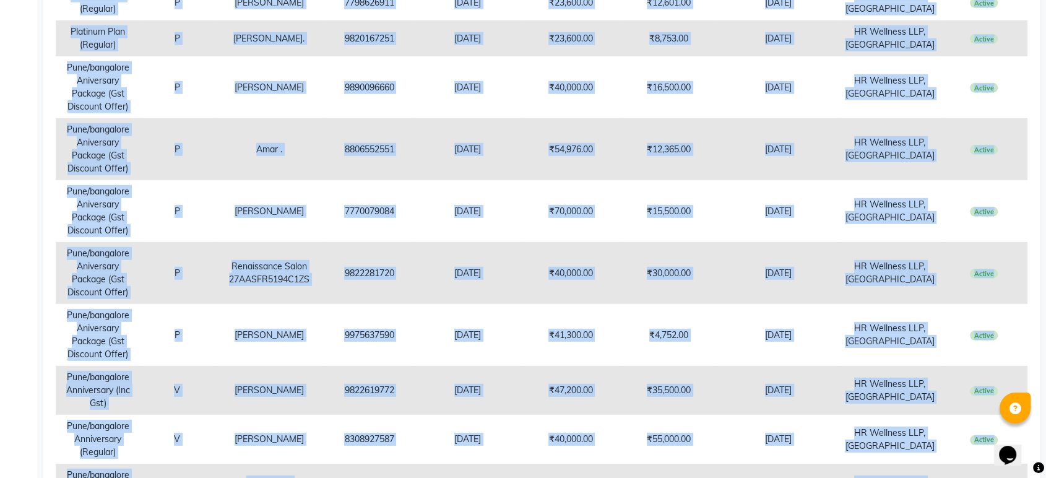
scroll to position [3767, 0]
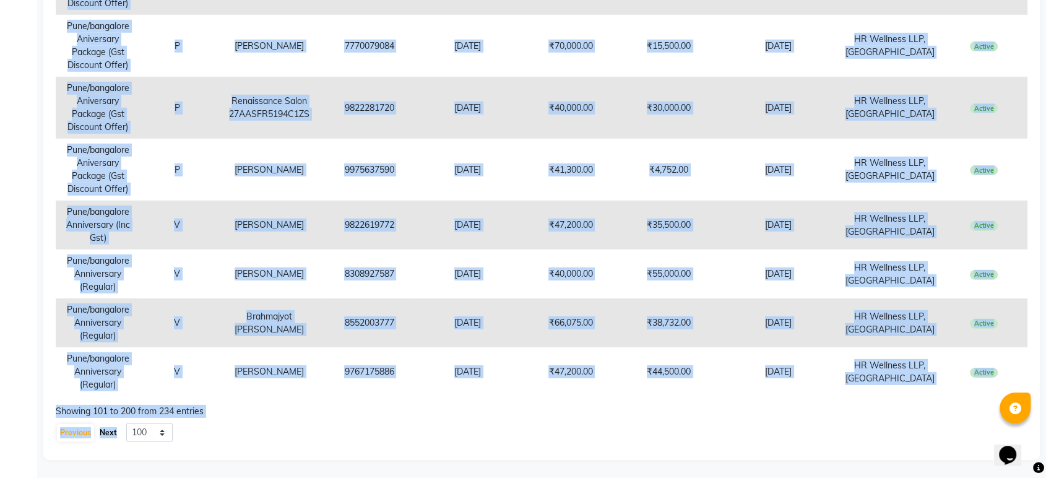
click at [104, 432] on button "Next" at bounding box center [109, 432] width 24 height 17
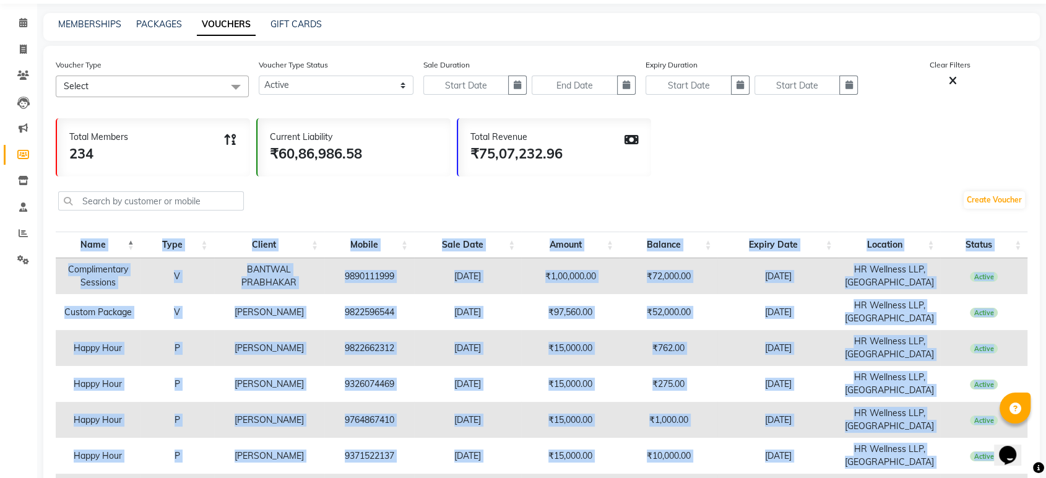
scroll to position [0, 0]
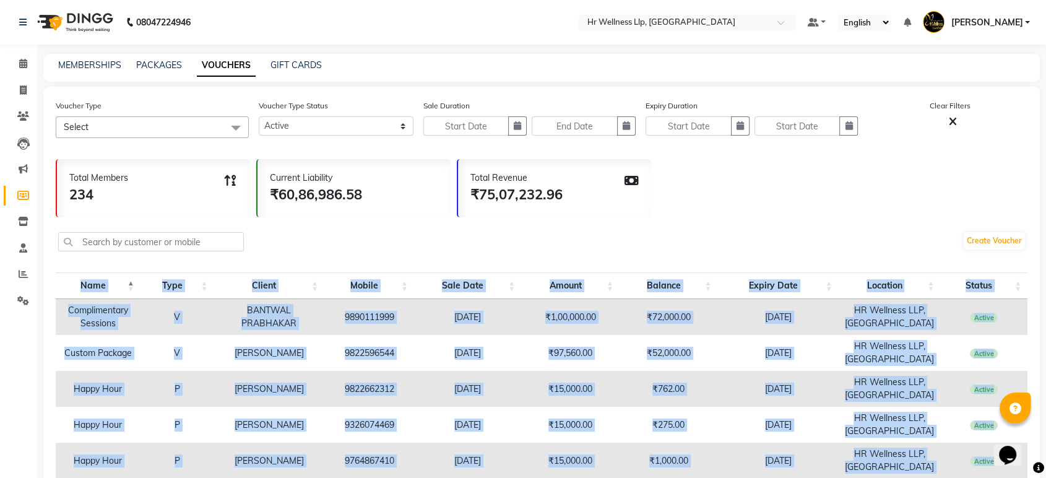
drag, startPoint x: 1002, startPoint y: 376, endPoint x: 69, endPoint y: 313, distance: 935.2
copy tbody "Loremipsumdol Sitametc A ELITSED DOEIUSMOD 6461863229 07-18-7004 ₹8,84,912.41 ₹…"
click at [313, 126] on select "Active Expired All" at bounding box center [336, 125] width 155 height 19
select select "false"
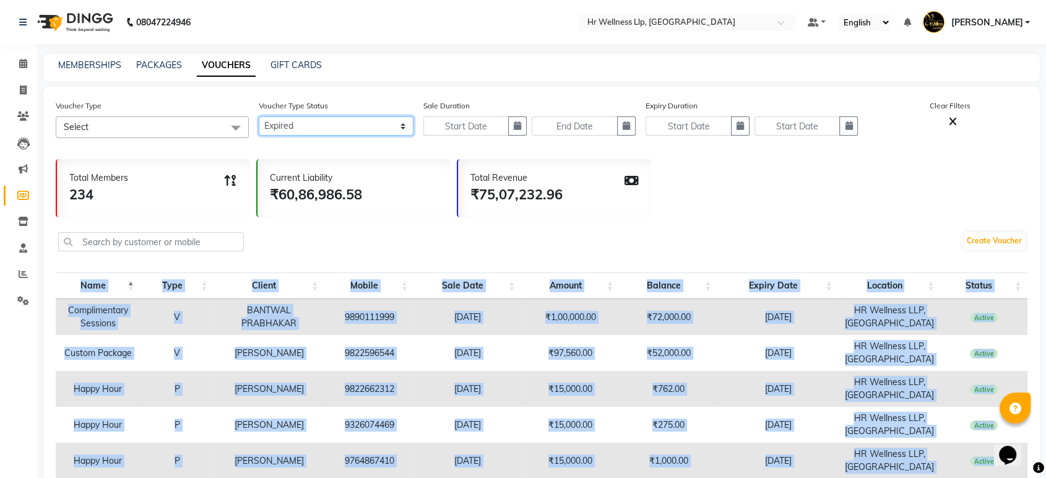
click at [259, 116] on select "Active Expired All" at bounding box center [336, 125] width 155 height 19
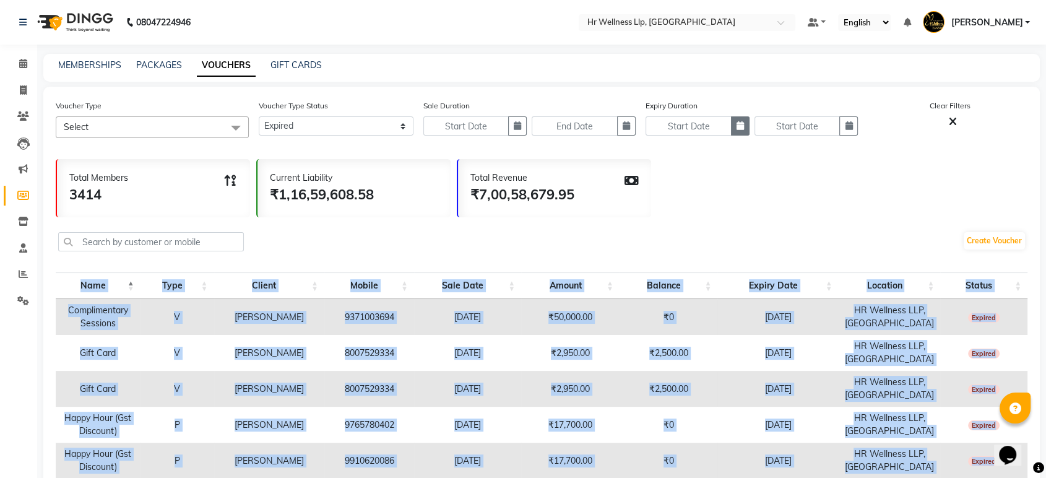
click at [744, 126] on button "button" at bounding box center [740, 125] width 19 height 19
select select "9"
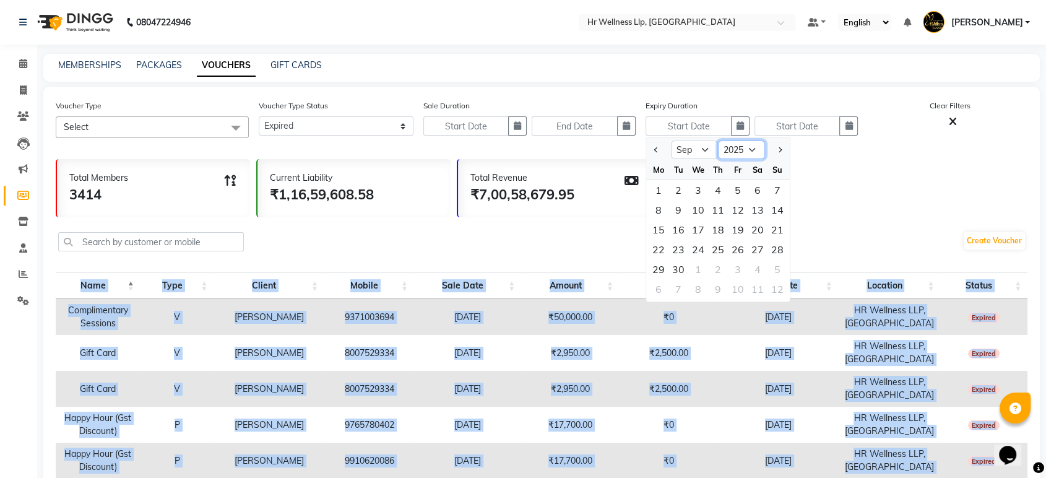
click at [747, 150] on select "2015 2016 2017 2018 2019 2020 2021 2022 2023 2024 2025 2026 2027 2028 2029 2030…" at bounding box center [741, 150] width 47 height 19
select select "2024"
click at [718, 141] on select "2015 2016 2017 2018 2019 2020 2021 2022 2023 2024 2025 2026 2027 2028 2029 2030…" at bounding box center [741, 150] width 47 height 19
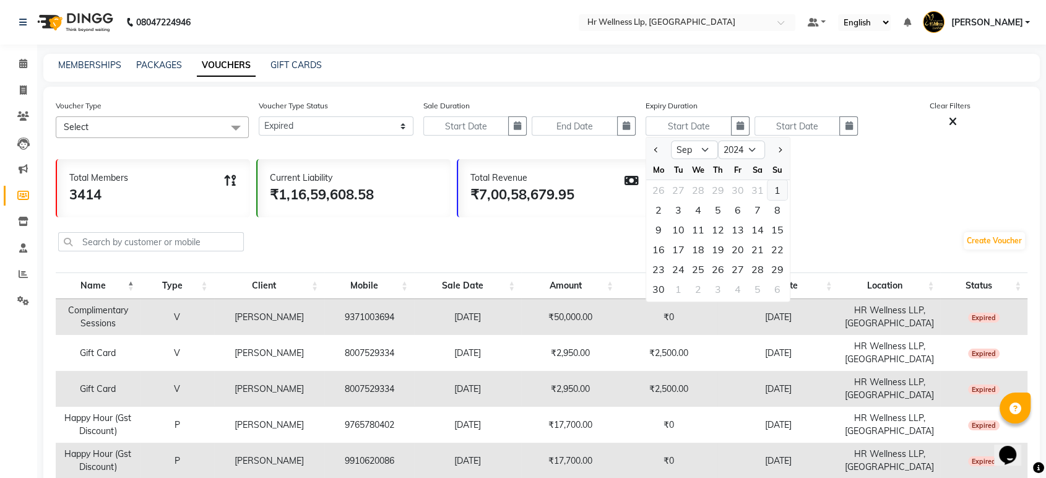
click at [777, 188] on div "1" at bounding box center [778, 190] width 20 height 20
type input "[DATE]"
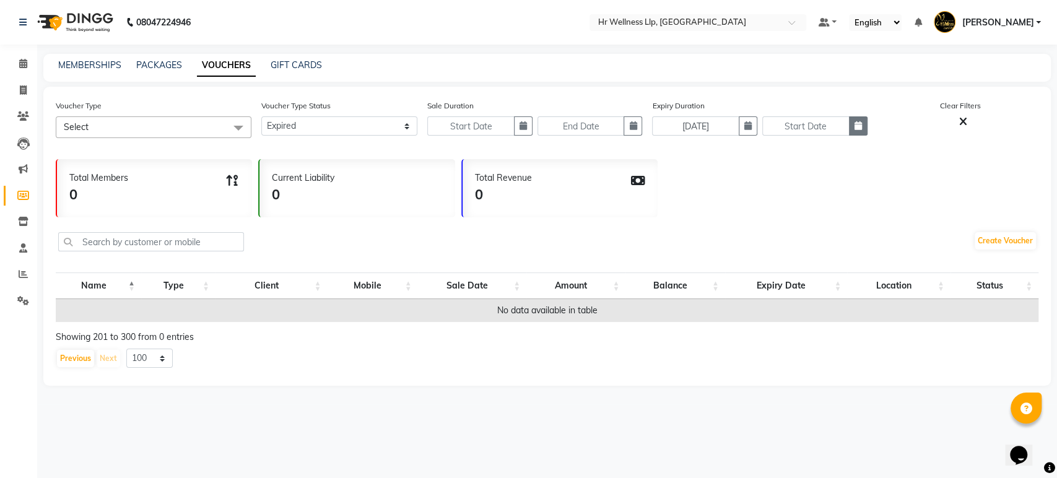
click at [862, 124] on button "button" at bounding box center [858, 125] width 19 height 19
select select "9"
select select "2025"
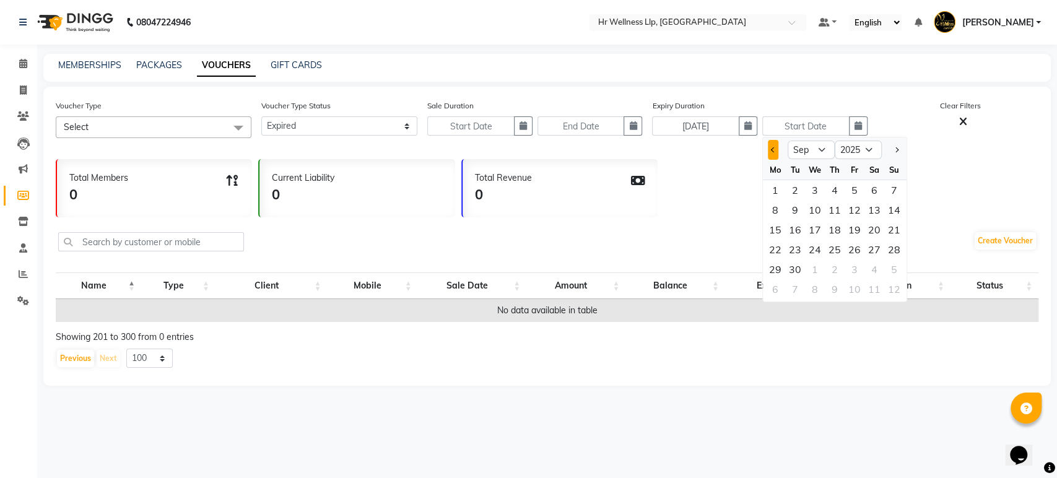
click at [773, 145] on button "Previous month" at bounding box center [773, 150] width 11 height 20
select select "8"
click at [890, 266] on div "31" at bounding box center [894, 269] width 20 height 20
type input "[DATE]"
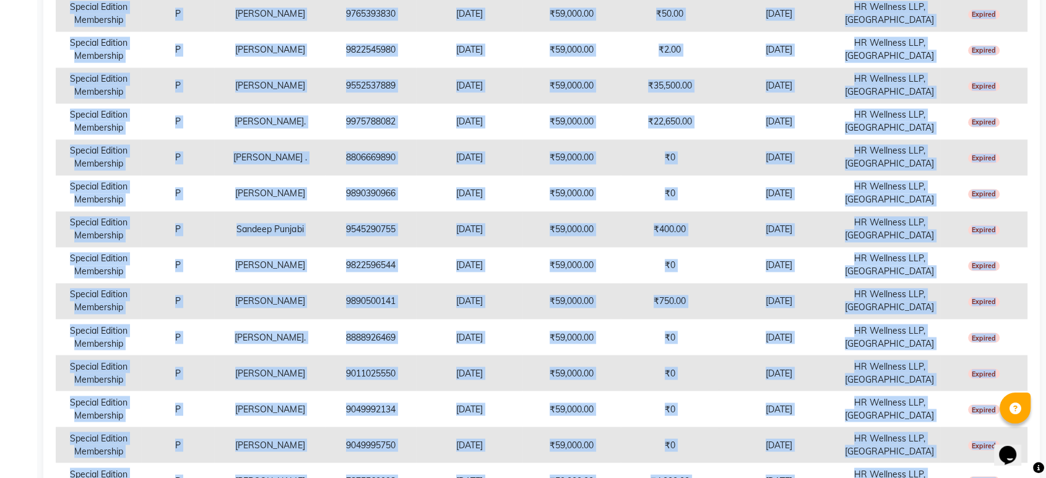
scroll to position [2315, 0]
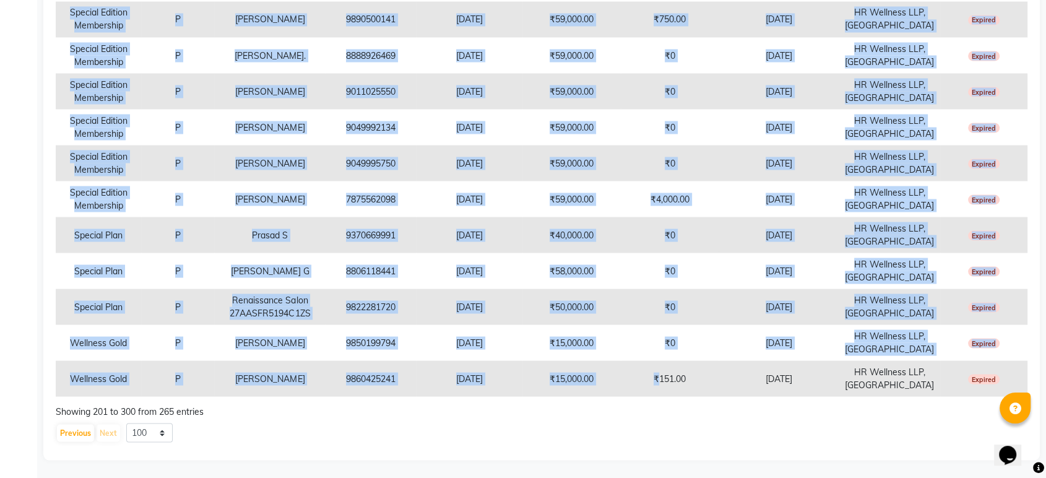
drag, startPoint x: 104, startPoint y: 120, endPoint x: 1012, endPoint y: 383, distance: 945.0
copy tbody "Complimentary Sessions V Mr. Vishal Ranjan 9899764036 05-09-2021 ₹20,000.00 ₹1,…"
click at [67, 429] on button "Previous" at bounding box center [75, 432] width 37 height 17
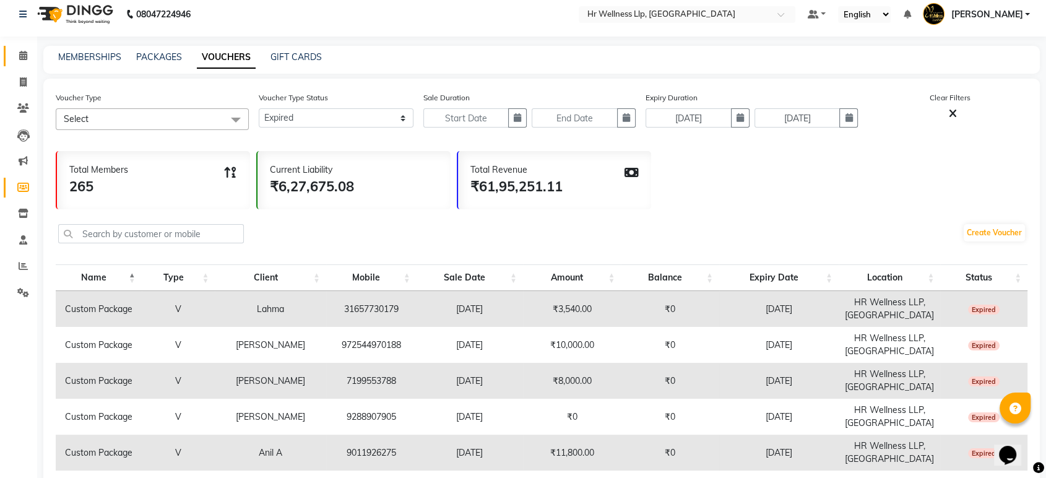
scroll to position [0, 0]
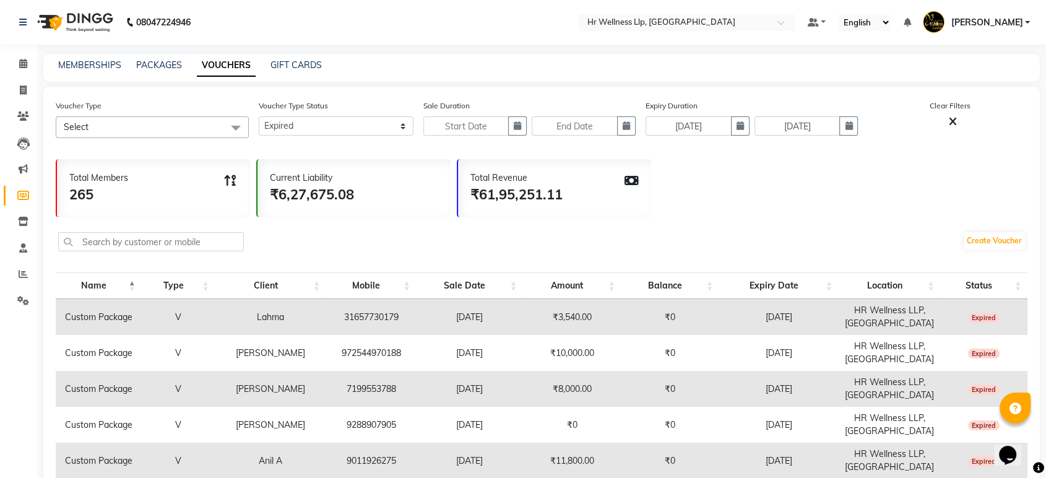
drag, startPoint x: 1004, startPoint y: 381, endPoint x: 64, endPoint y: 315, distance: 942.7
copy tbody "Custom Package V Lahma 31657730179 20-03-2024 ₹3,540.00 ₹0 20-03-2025 HR Wellne…"
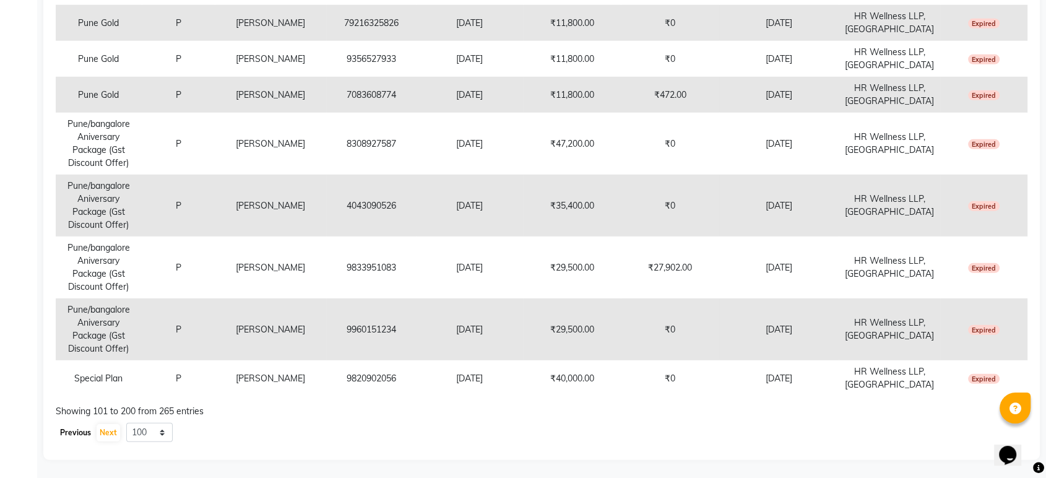
click at [74, 430] on button "Previous" at bounding box center [75, 432] width 37 height 17
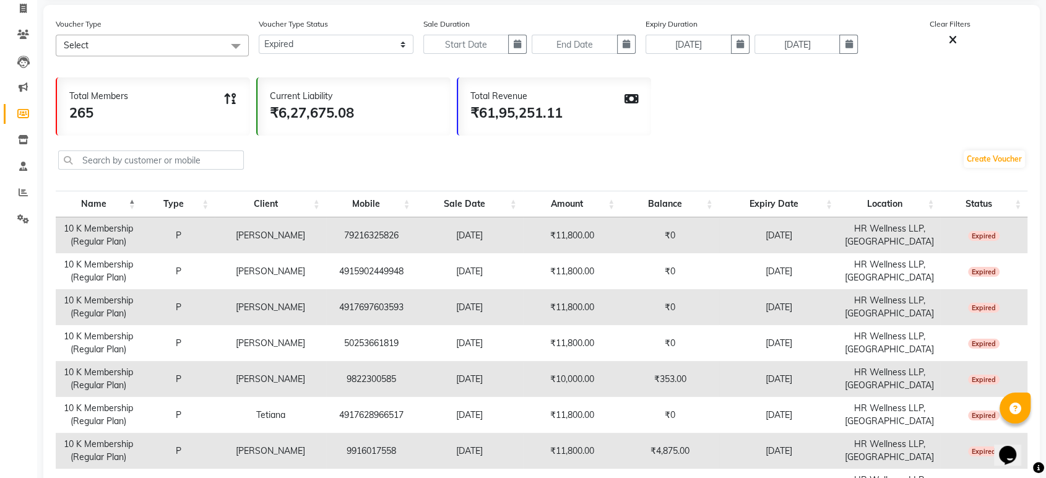
scroll to position [0, 0]
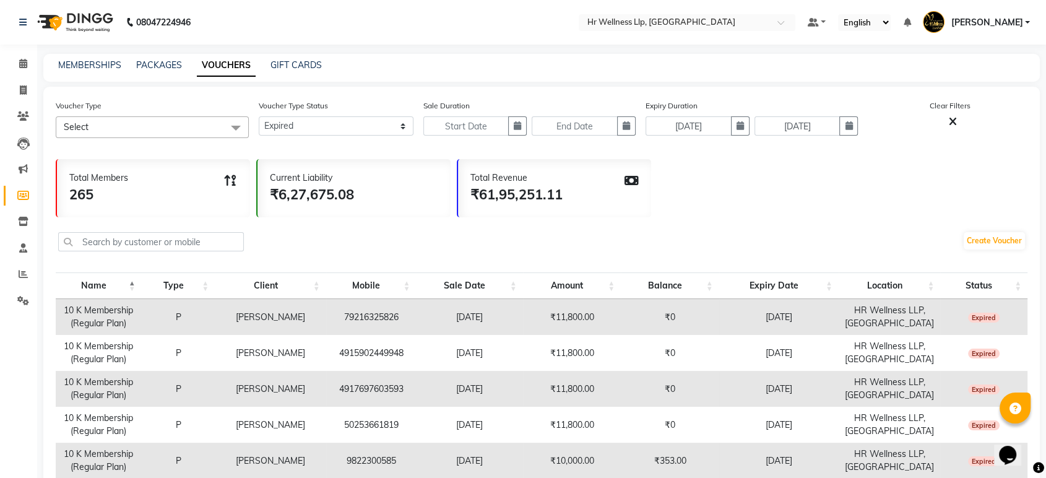
drag, startPoint x: 960, startPoint y: 371, endPoint x: 63, endPoint y: 310, distance: 898.6
copy tbody "10 K Membership (Regular Plan) P Tatyana T 79216325826 13-01-2025 ₹11,800.00 ₹0…"
click at [682, 21] on input "text" at bounding box center [675, 23] width 180 height 12
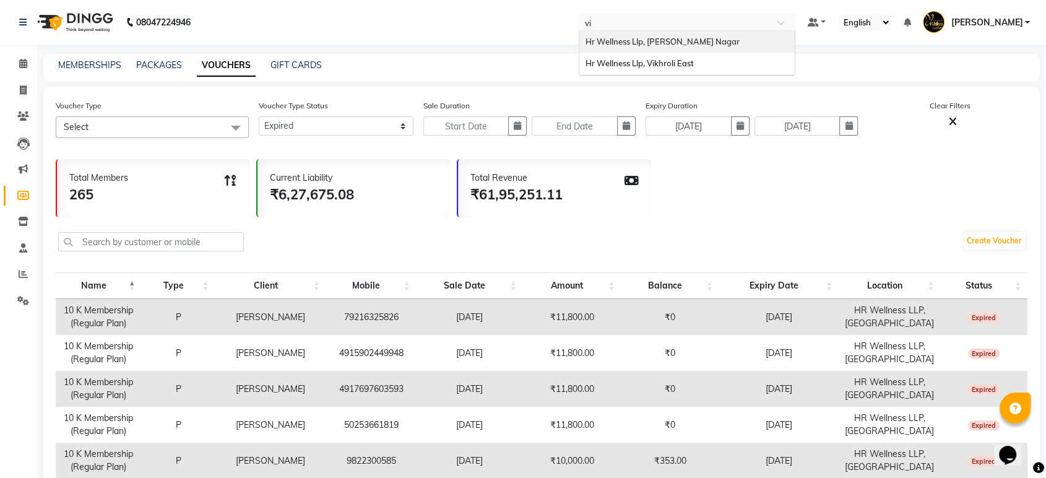
type input "vim"
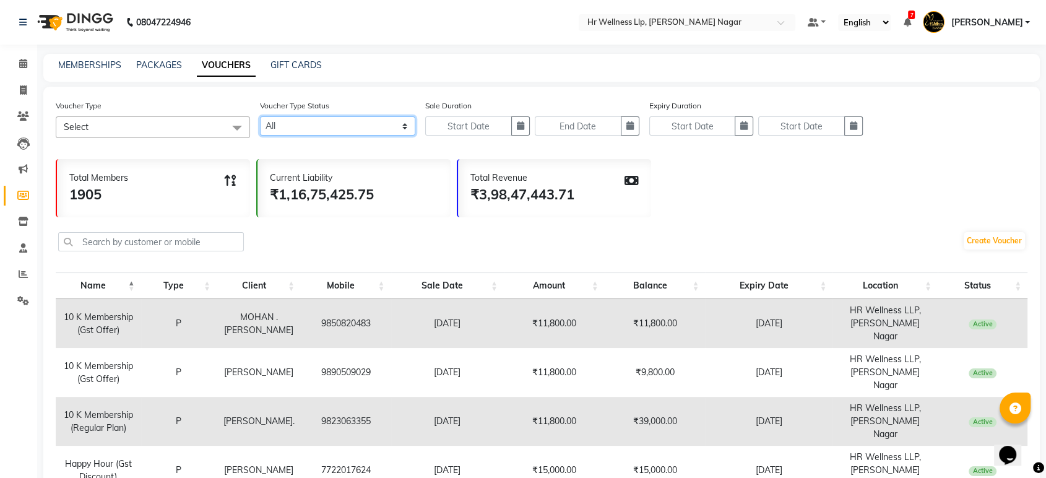
drag, startPoint x: 300, startPoint y: 123, endPoint x: 301, endPoint y: 131, distance: 8.1
click at [300, 123] on select "Active Expired All" at bounding box center [337, 125] width 155 height 19
select select "true"
click at [260, 116] on select "Active Expired All" at bounding box center [337, 125] width 155 height 19
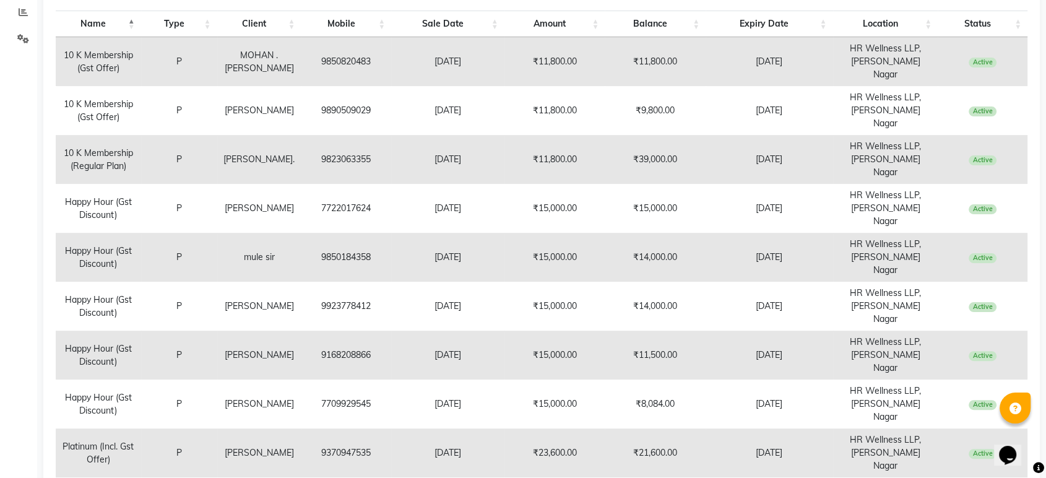
select select "100"
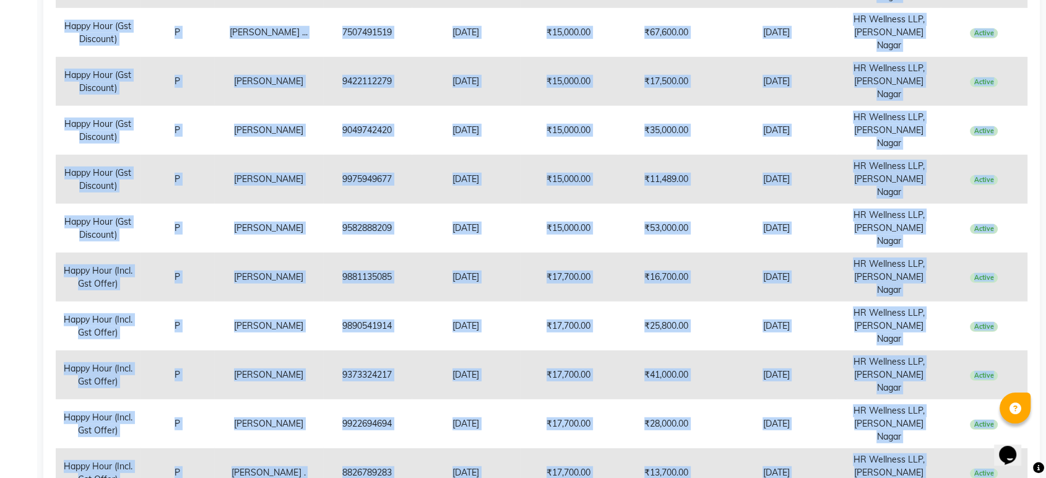
scroll to position [3559, 0]
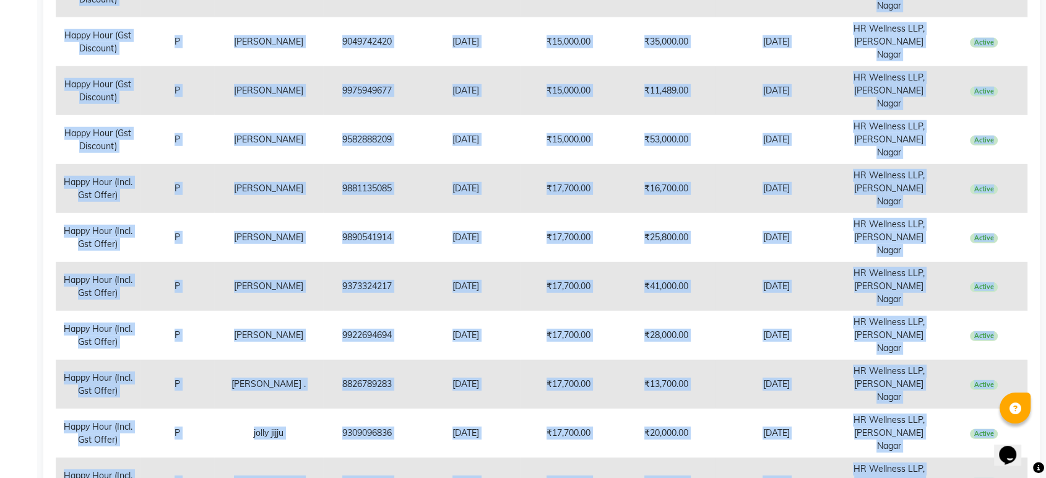
drag, startPoint x: 64, startPoint y: 171, endPoint x: 1018, endPoint y: 380, distance: 976.0
copy tbody "10 K Membership (Gst Offer) P MOHAN .JATHAN 9850820483 13-08-2025 ₹11,800.00 ₹1…"
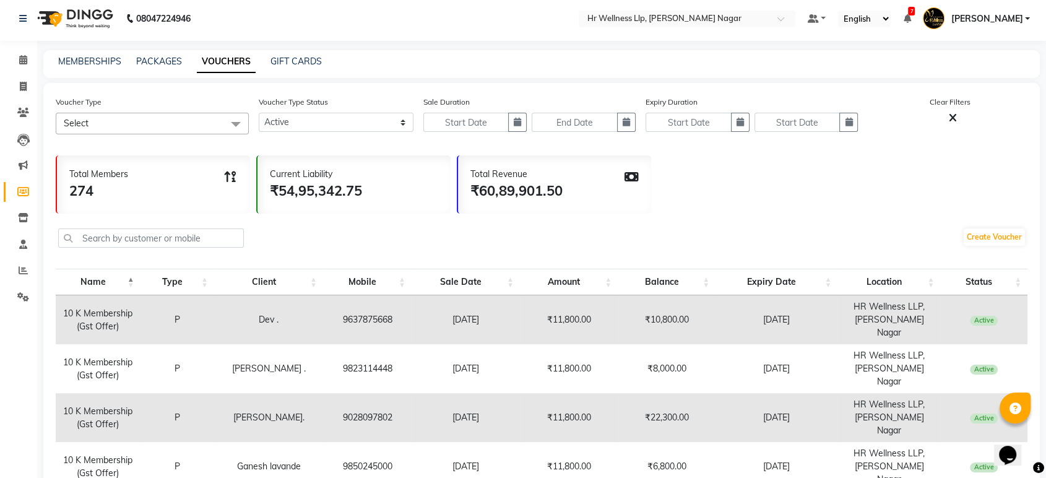
scroll to position [0, 0]
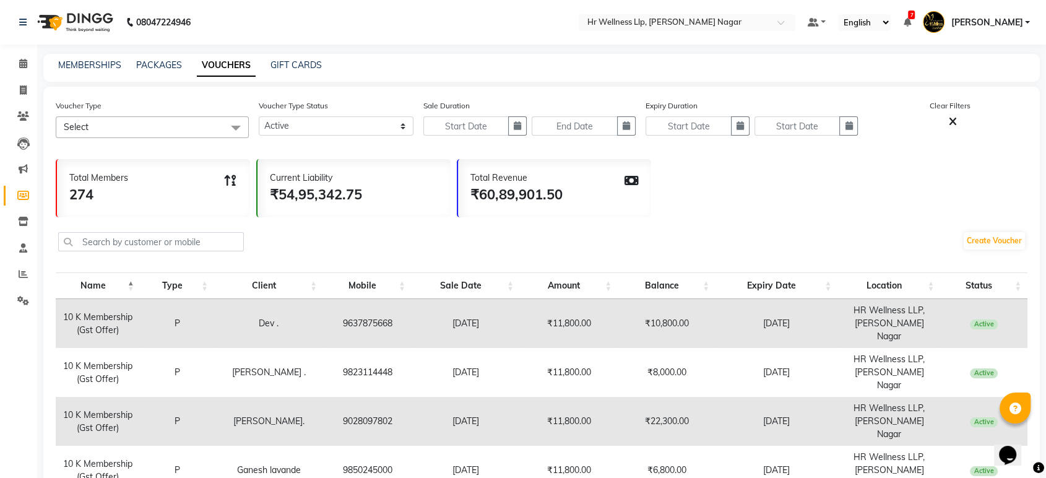
drag, startPoint x: 1012, startPoint y: 375, endPoint x: 64, endPoint y: 310, distance: 950.2
copy tbody "10 K Membership (Gst Offer) P Dev . 9637875668 15-02-2025 ₹11,800.00 ₹10,800.00…"
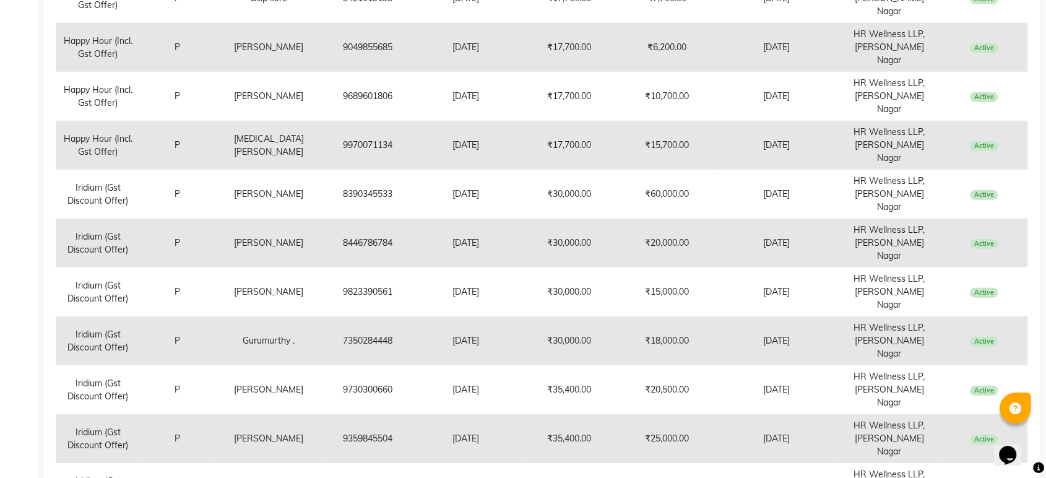
scroll to position [3675, 0]
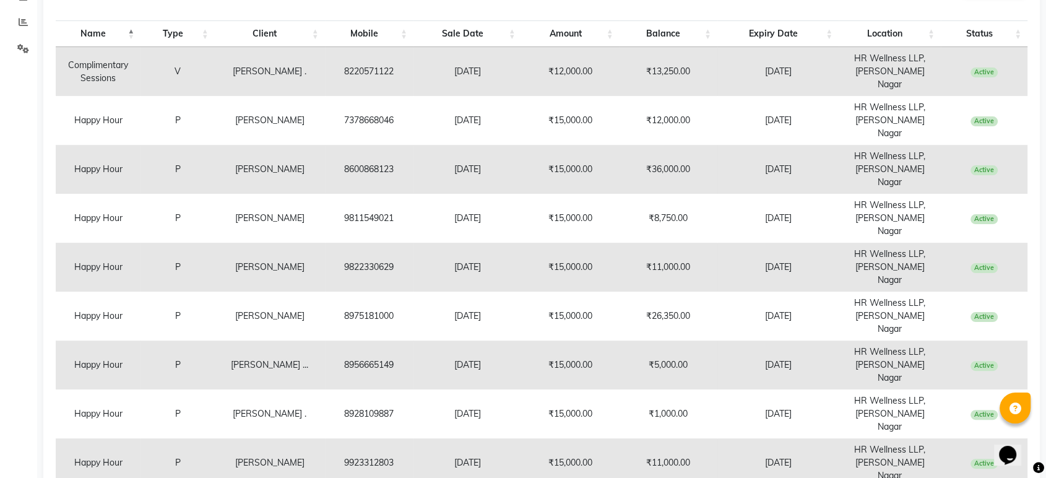
scroll to position [0, 0]
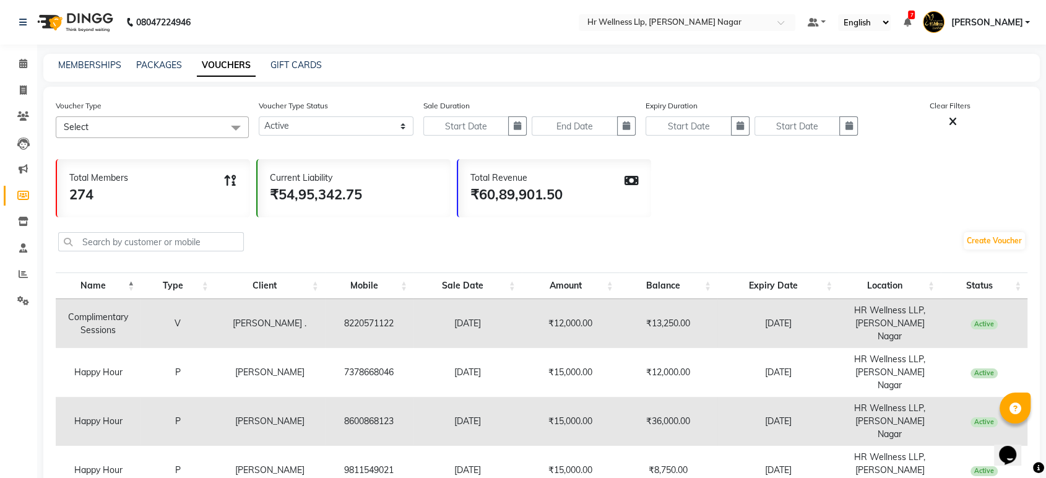
drag, startPoint x: 1007, startPoint y: 380, endPoint x: 68, endPoint y: 313, distance: 941.0
copy tbody "Complimentary Sessions V Rajesh . 8220571122 23-07-2023 ₹12,000.00 ₹13,250.00 3…"
click at [304, 128] on select "Active Expired All" at bounding box center [336, 125] width 155 height 19
select select "false"
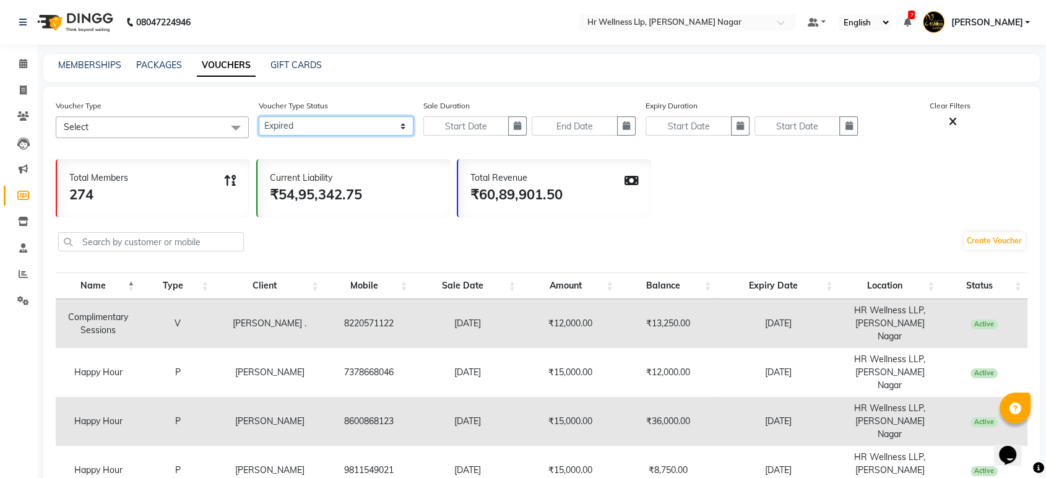
click at [259, 116] on select "Active Expired All" at bounding box center [336, 125] width 155 height 19
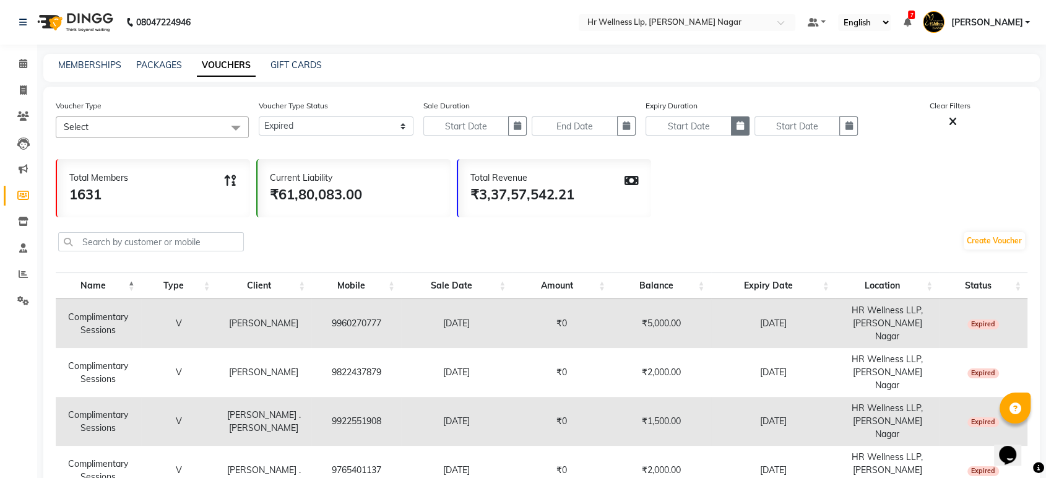
click at [740, 123] on icon "button" at bounding box center [740, 125] width 7 height 9
select select "9"
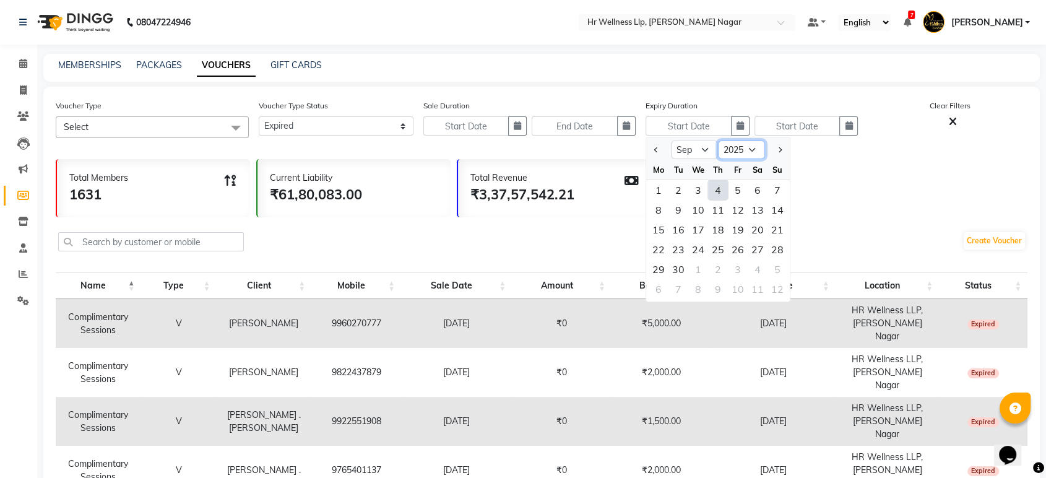
click at [731, 147] on select "2015 2016 2017 2018 2019 2020 2021 2022 2023 2024 2025 2026 2027 2028 2029 2030…" at bounding box center [741, 150] width 47 height 19
select select "2024"
click at [718, 141] on select "2015 2016 2017 2018 2019 2020 2021 2022 2023 2024 2025 2026 2027 2028 2029 2030…" at bounding box center [741, 150] width 47 height 19
click at [777, 191] on div "1" at bounding box center [778, 190] width 20 height 20
type input "[DATE]"
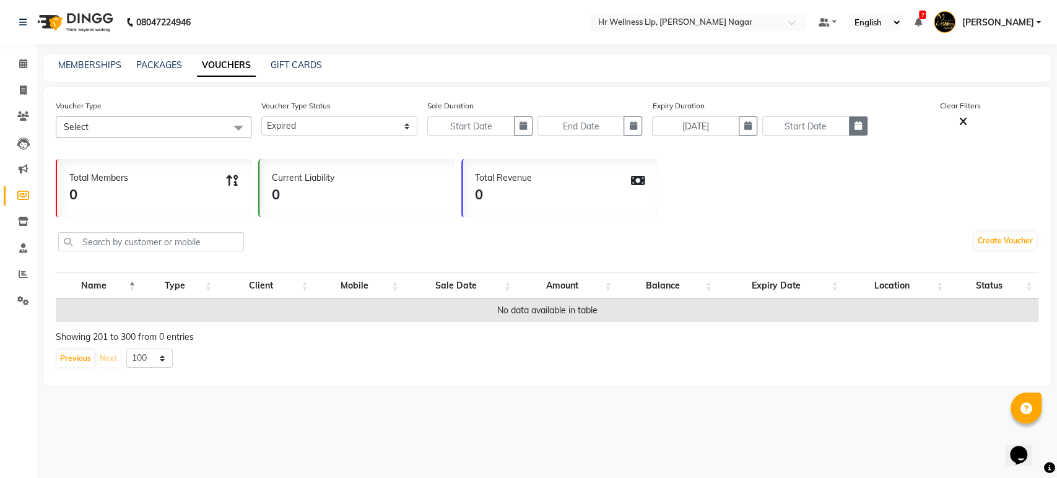
click at [857, 128] on icon "button" at bounding box center [857, 125] width 7 height 9
select select "9"
select select "2025"
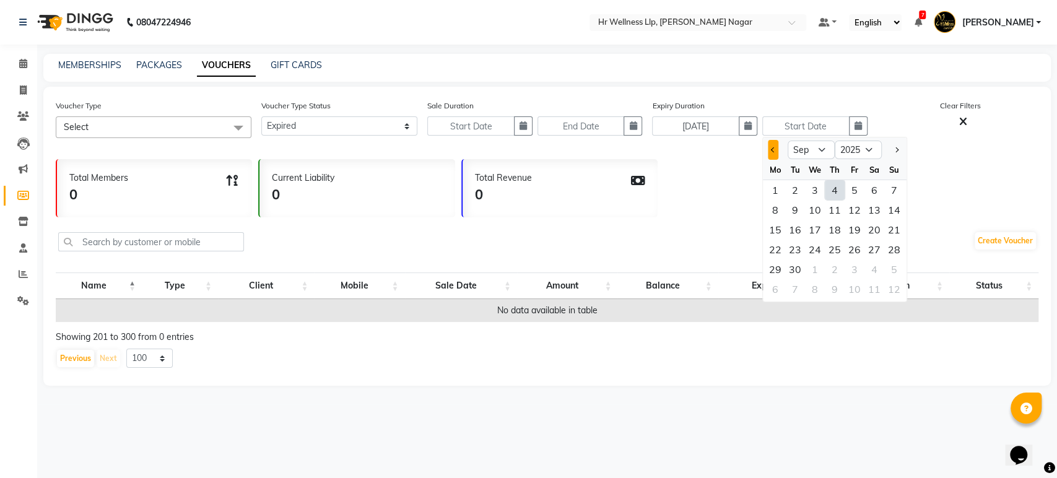
click at [771, 148] on span "Previous month" at bounding box center [773, 149] width 5 height 5
select select "8"
click at [891, 267] on div "31" at bounding box center [894, 269] width 20 height 20
type input "[DATE]"
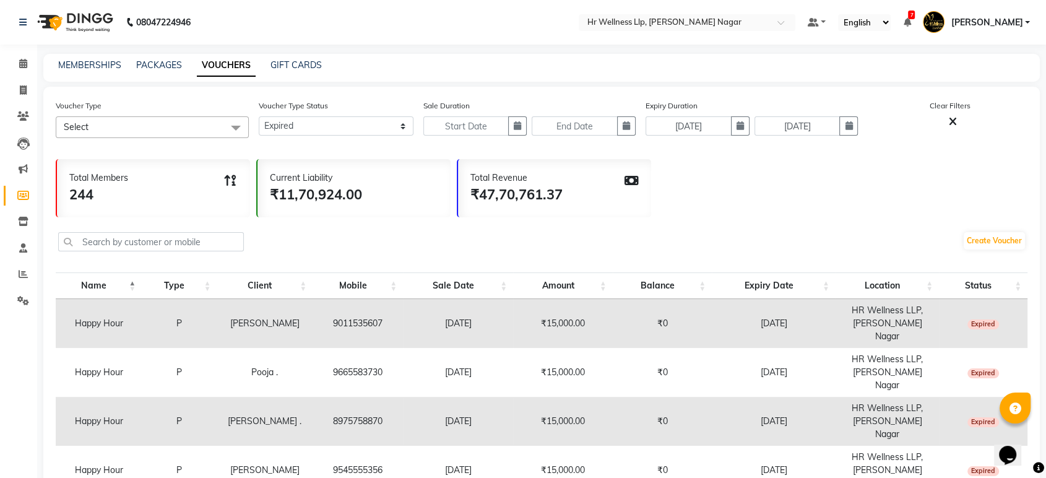
drag, startPoint x: 1005, startPoint y: 377, endPoint x: 77, endPoint y: 316, distance: 930.7
copy tbody "Happy Hour P ALKA SANGAWAR 9011535607 16-03-2022 ₹15,000.00 ₹0 15-03-2025 HR We…"
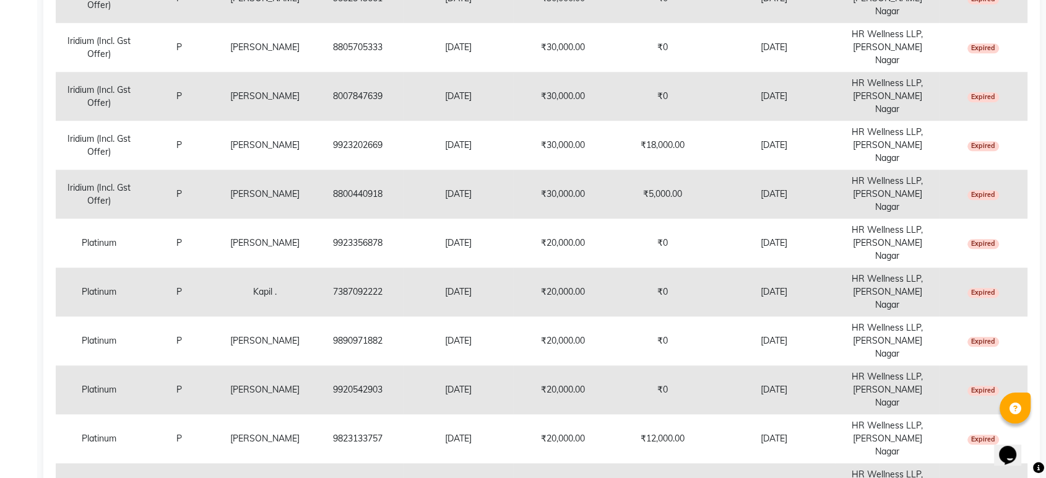
scroll to position [1509, 0]
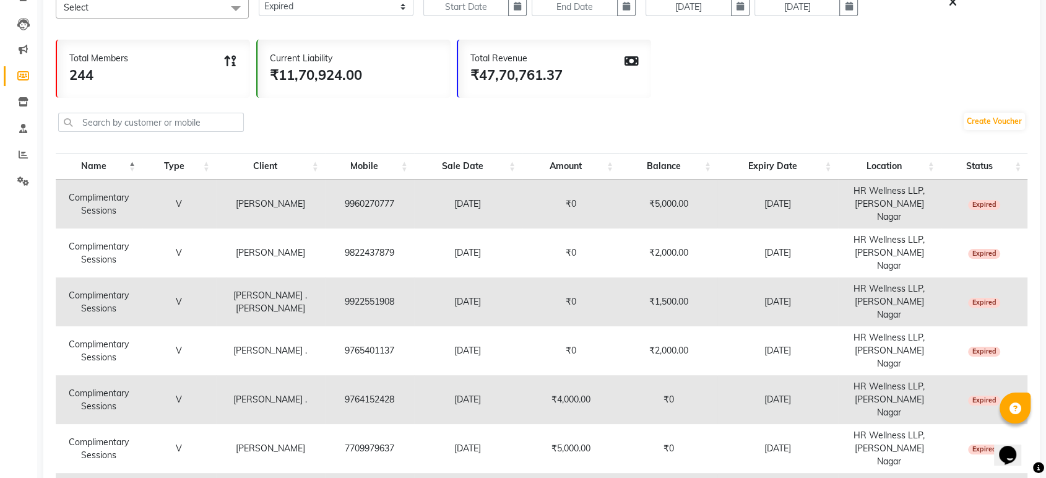
scroll to position [0, 0]
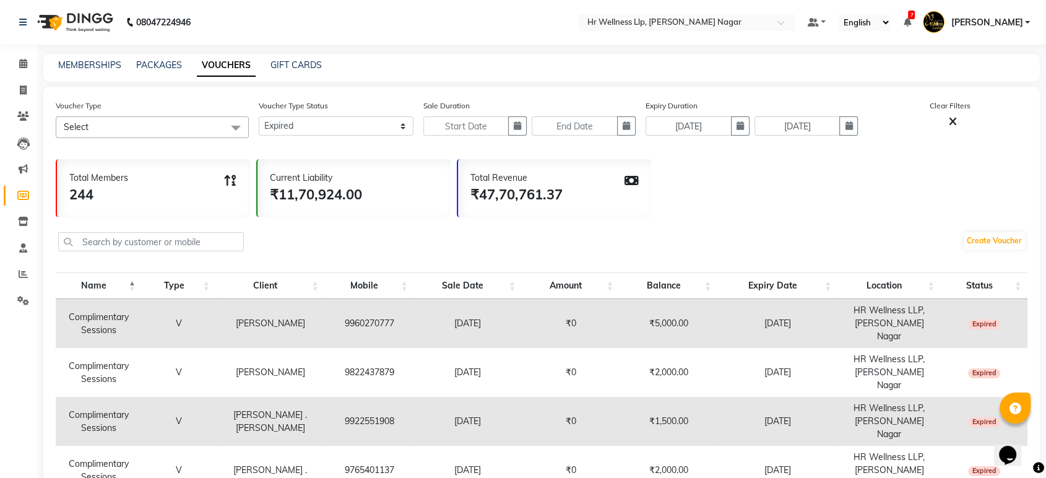
drag, startPoint x: 1004, startPoint y: 380, endPoint x: 67, endPoint y: 315, distance: 938.4
copy tbody "Complimentary Sessions V Ganesh choudhari 9960270777 17-08-2021 ₹0 ₹5,000.00 15…"
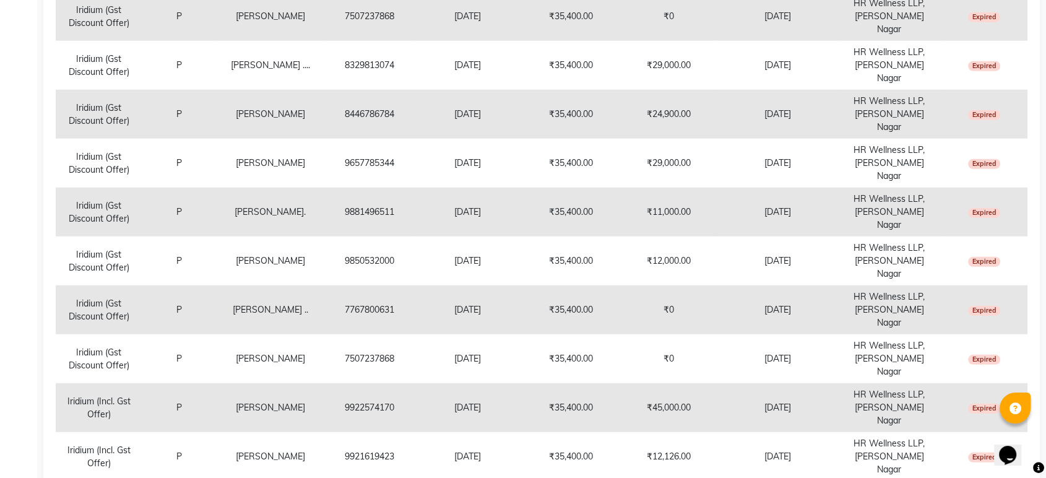
scroll to position [3675, 0]
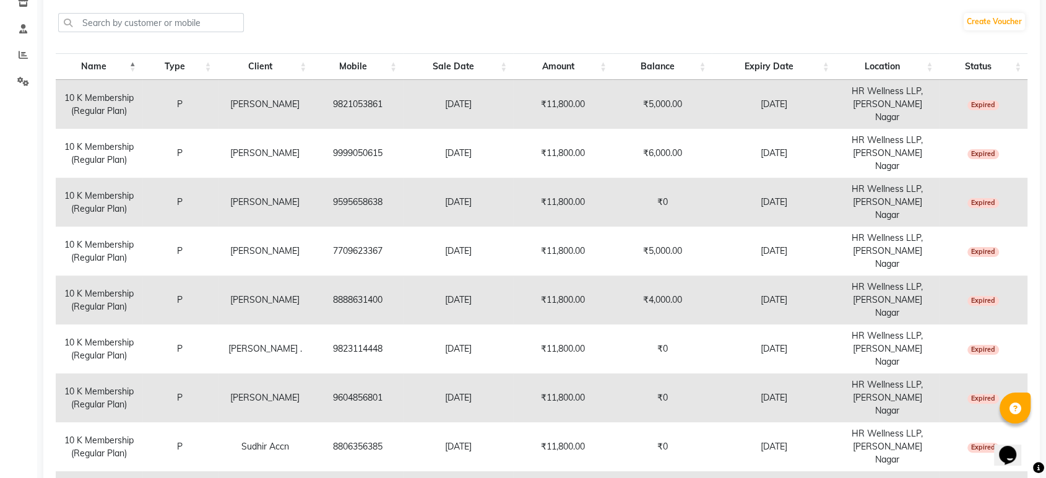
scroll to position [0, 0]
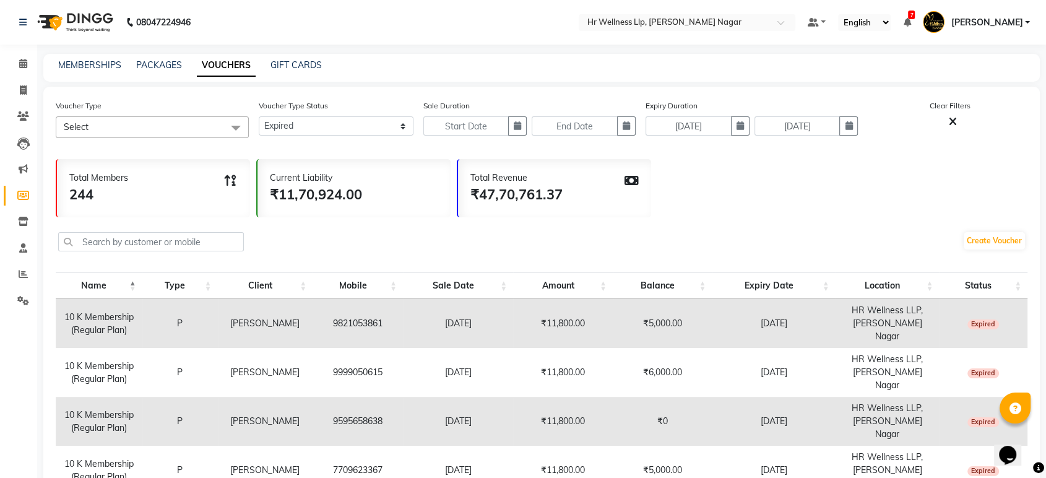
drag, startPoint x: 1004, startPoint y: 367, endPoint x: 66, endPoint y: 307, distance: 939.9
copy tbody "10 K Membership (Regular Plan) P Reshma Gawade 9821053861 24-01-2025 ₹11,800.00…"
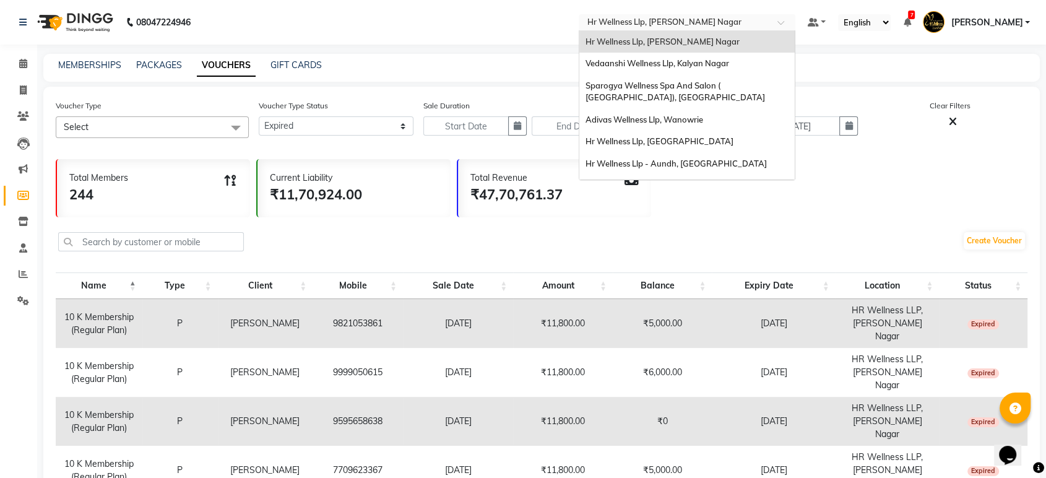
click at [711, 19] on input "text" at bounding box center [675, 23] width 180 height 12
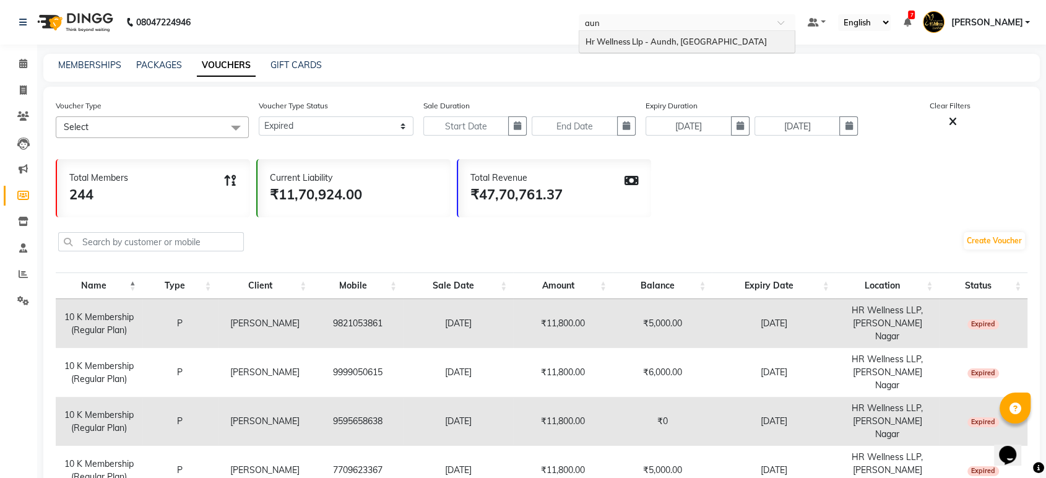
type input "aund"
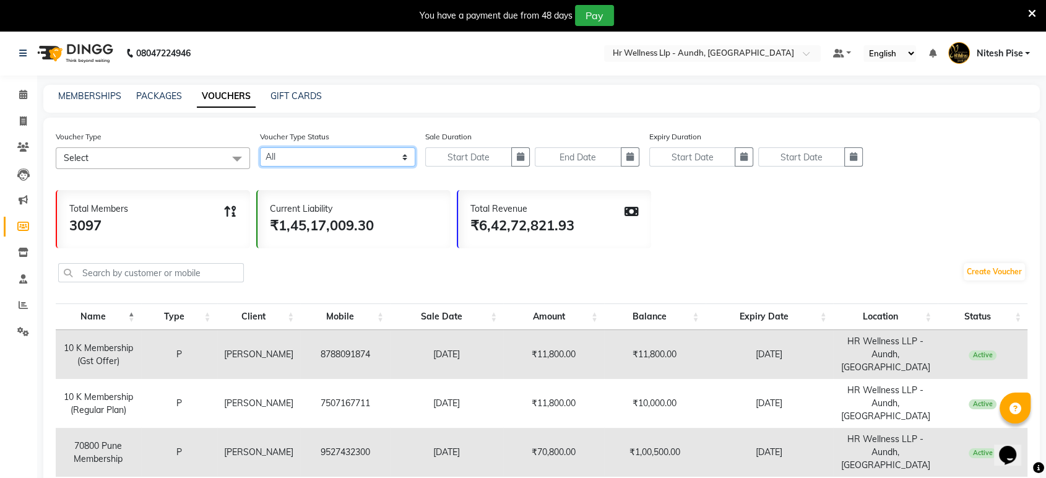
drag, startPoint x: 312, startPoint y: 151, endPoint x: 303, endPoint y: 164, distance: 15.6
click at [312, 151] on select "Active Expired All" at bounding box center [337, 156] width 155 height 19
select select "true"
click at [260, 147] on select "Active Expired All" at bounding box center [337, 156] width 155 height 19
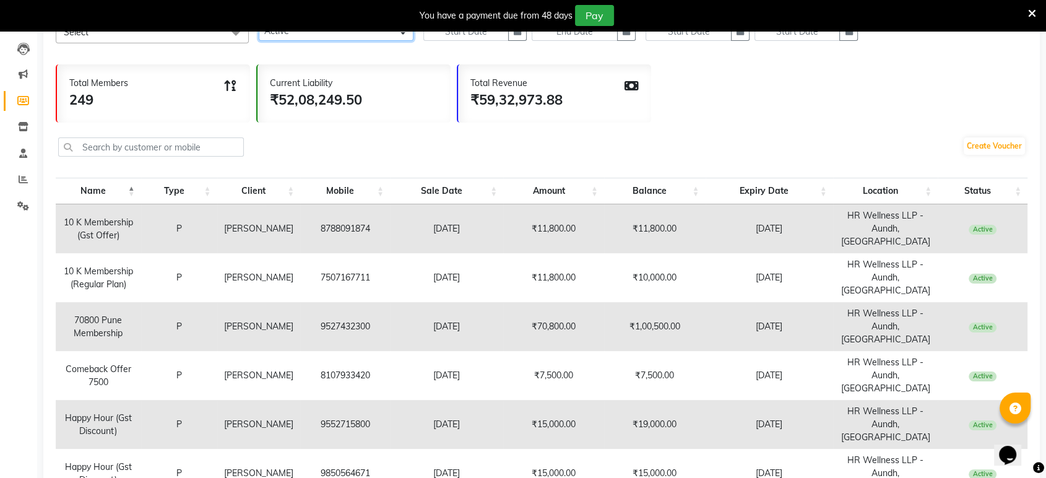
scroll to position [306, 0]
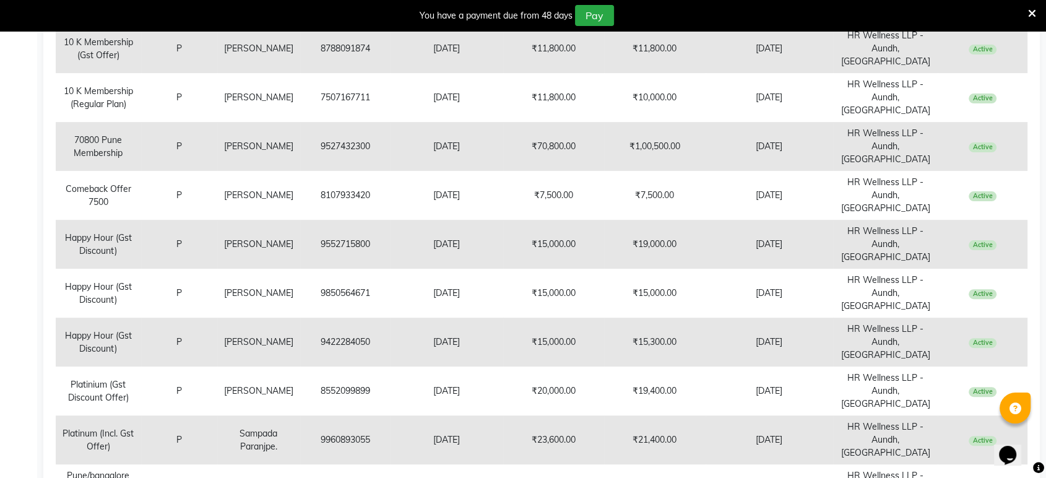
select select "100"
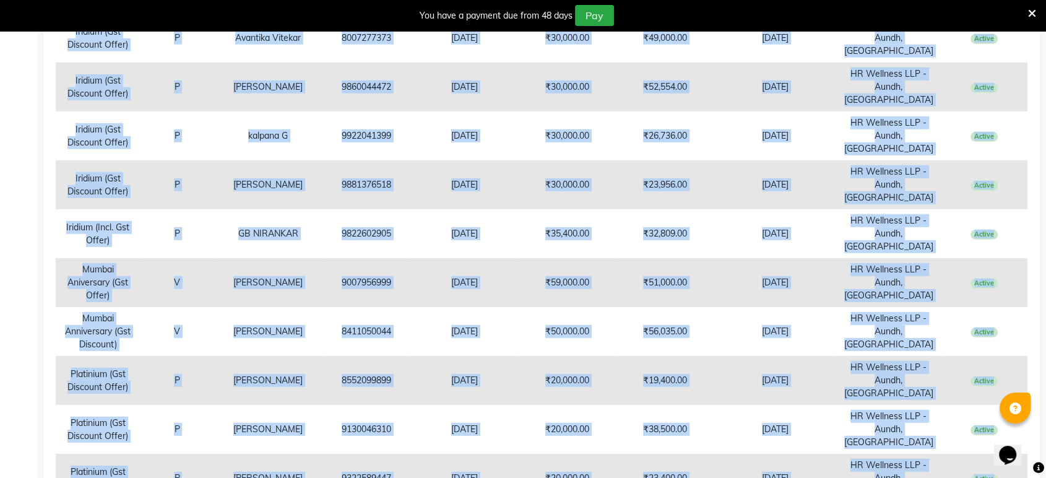
scroll to position [3603, 0]
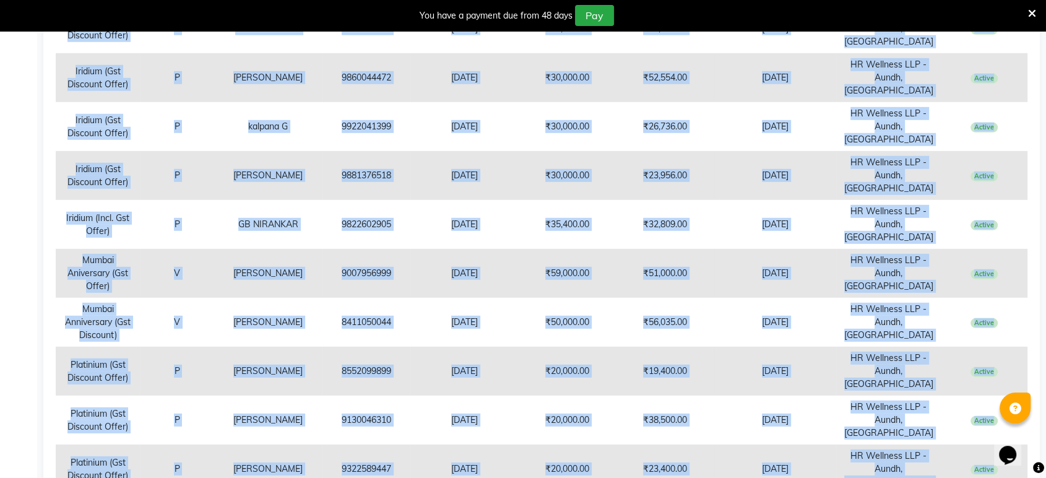
drag, startPoint x: 68, startPoint y: 343, endPoint x: 1012, endPoint y: 374, distance: 944.7
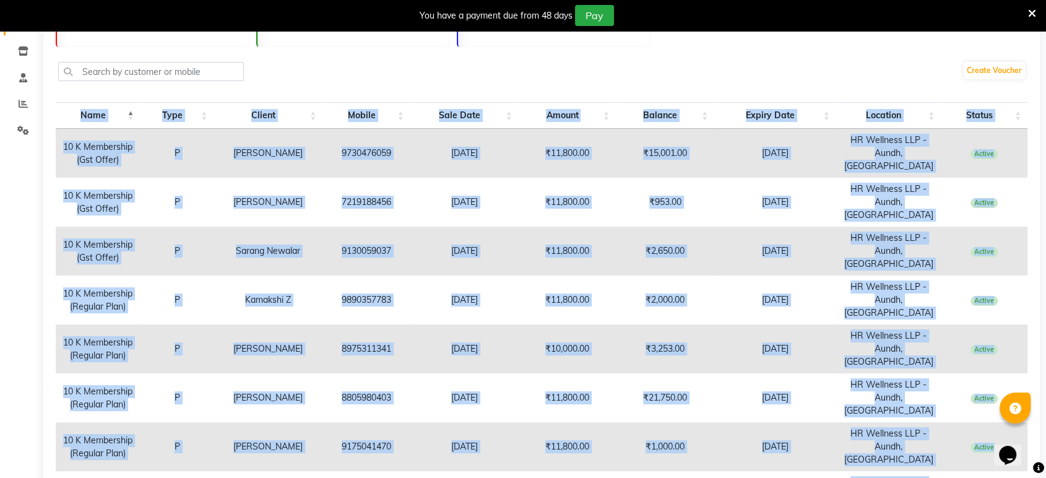
scroll to position [0, 0]
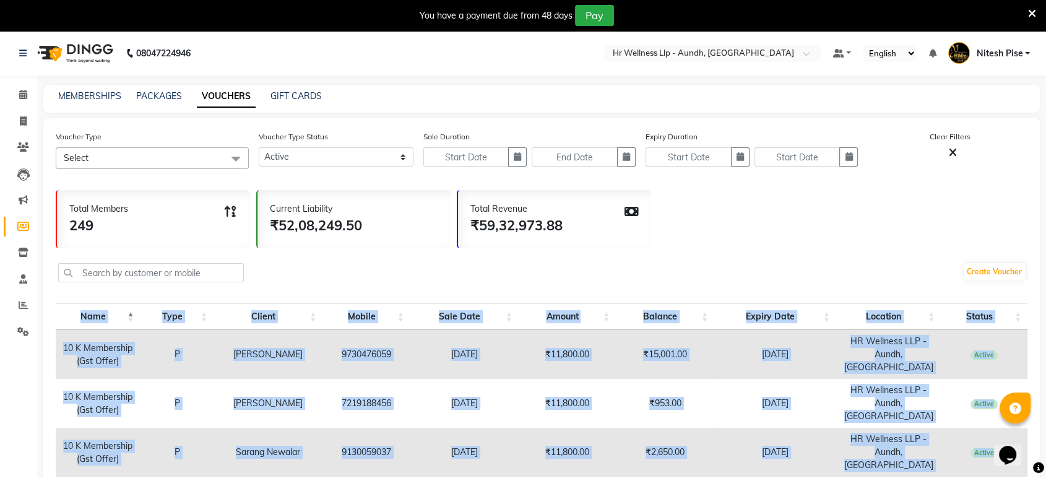
drag, startPoint x: 1007, startPoint y: 370, endPoint x: 65, endPoint y: 343, distance: 942.1
copy tbody "36 L Ipsumdolor (Sit Ametc) A Elit seddoeiu 9917167188 09-54-2207 ₹50,931.88 ₹7…"
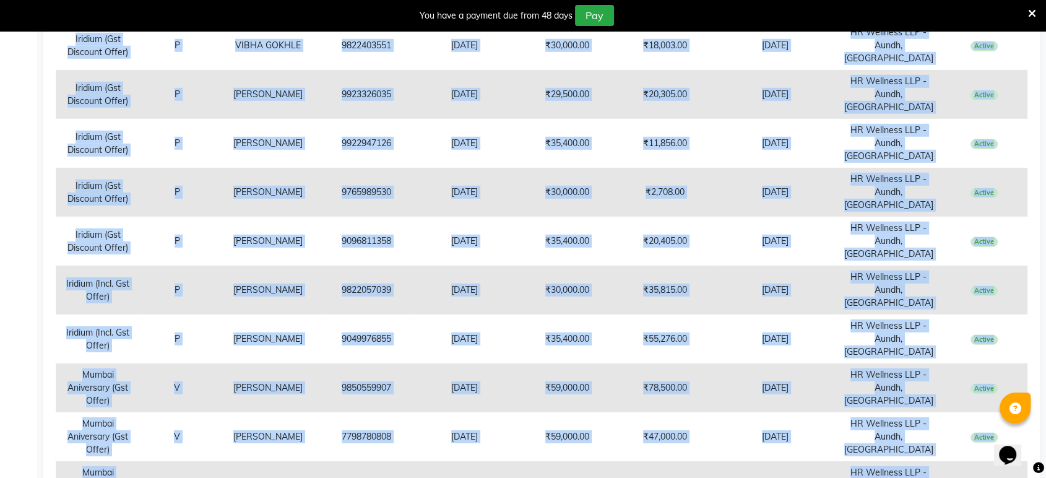
scroll to position [3784, 0]
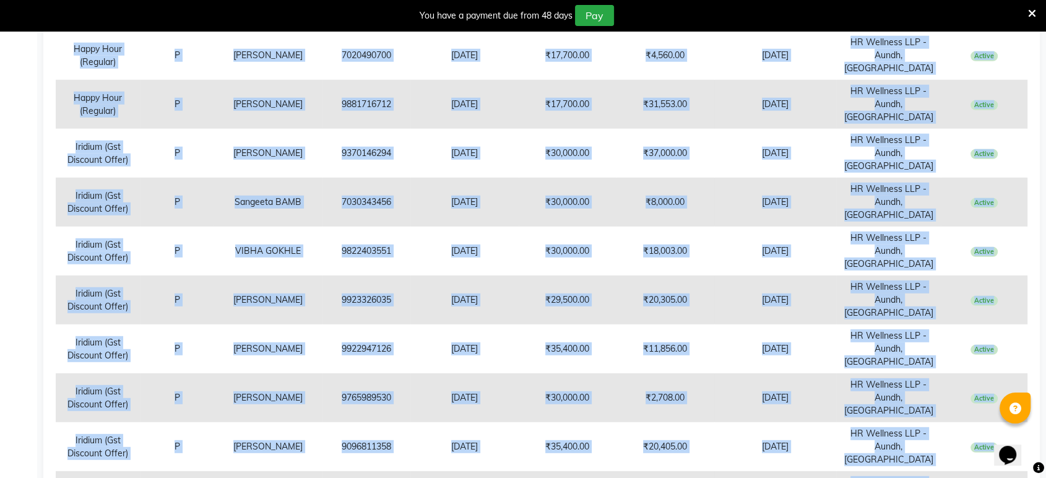
scroll to position [3784, 0]
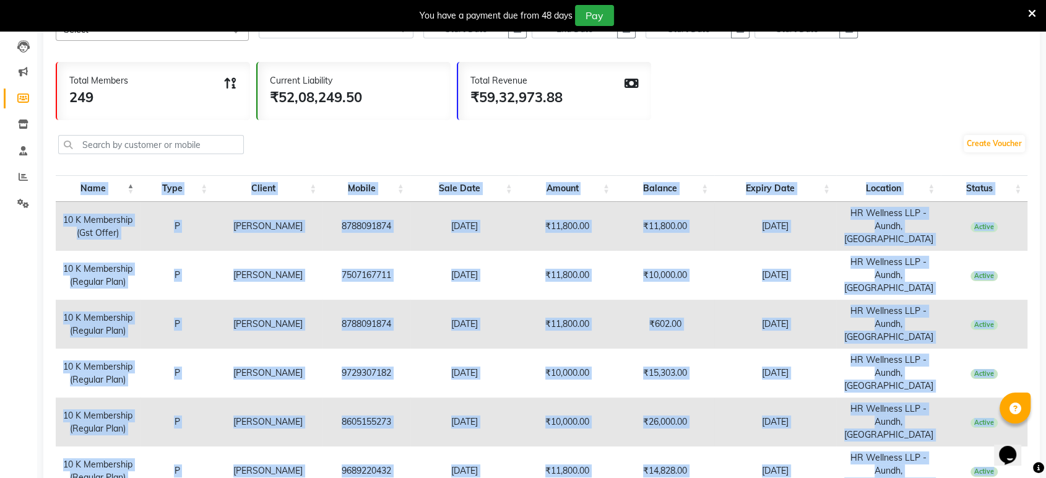
scroll to position [0, 0]
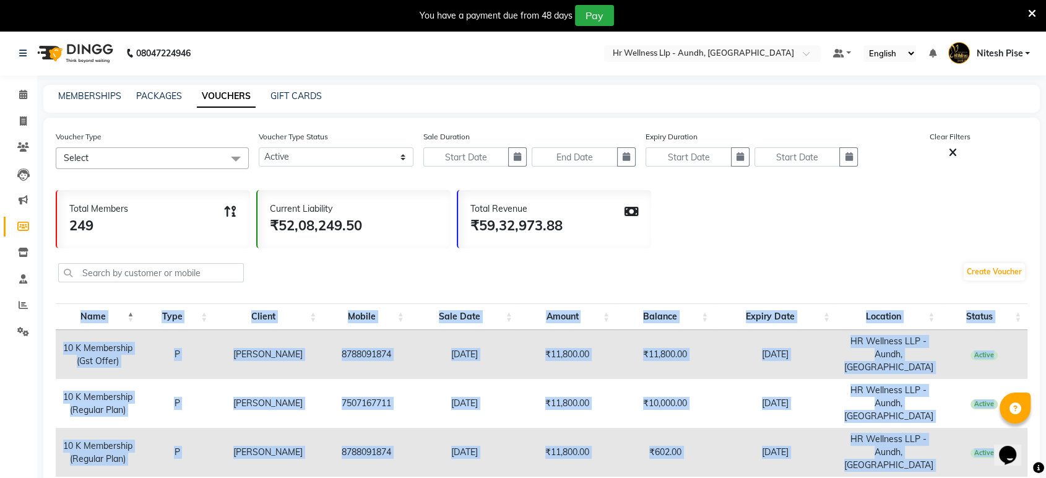
drag, startPoint x: 1006, startPoint y: 378, endPoint x: 64, endPoint y: 339, distance: 942.5
copy tbody "42 L Ipsumdolor (Sit Ametc) A Elitsed Doeiusmod 5430845874 80-89-0692 ₹02,002.3…"
click at [310, 162] on select "Active Expired All" at bounding box center [336, 156] width 155 height 19
click at [259, 147] on select "Active Expired All" at bounding box center [336, 156] width 155 height 19
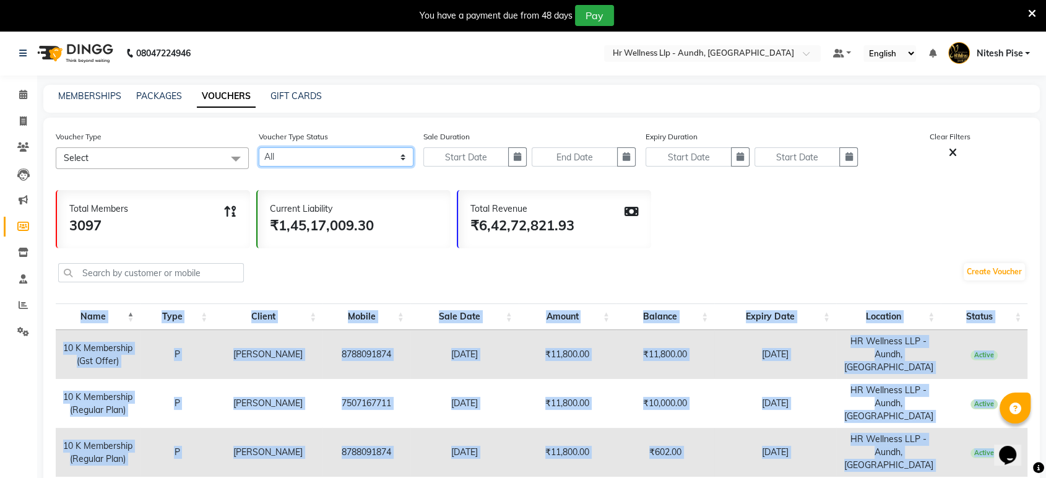
click at [324, 161] on select "Active Expired All" at bounding box center [336, 156] width 155 height 19
select select "false"
click at [259, 147] on select "Active Expired All" at bounding box center [336, 156] width 155 height 19
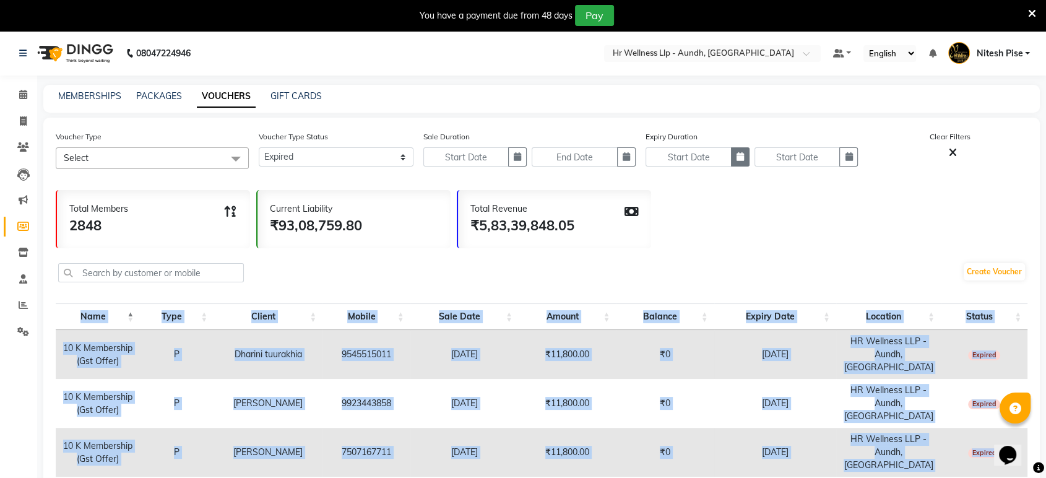
click at [744, 155] on button "button" at bounding box center [740, 156] width 19 height 19
select select "9"
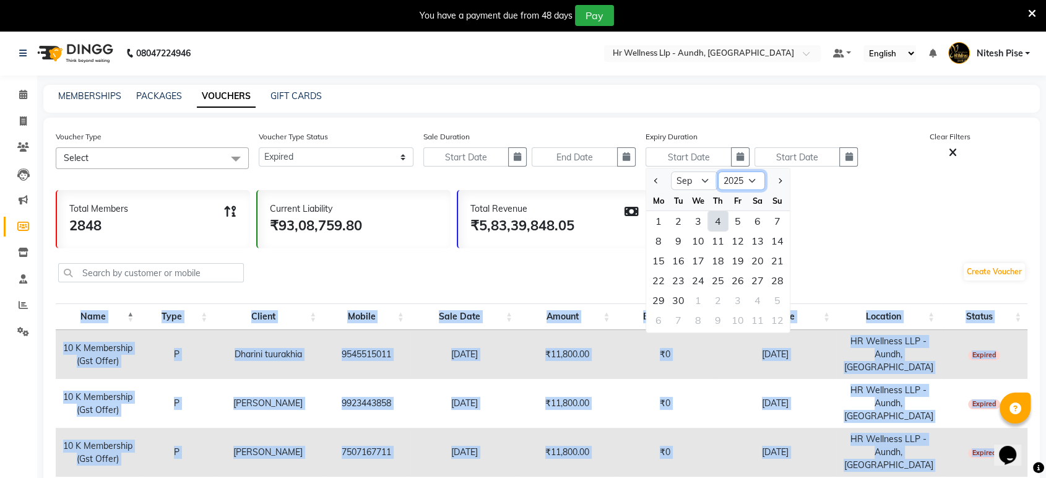
click at [747, 180] on select "2015 2016 2017 2018 2019 2020 2021 2022 2023 2024 2025 2026 2027 2028 2029 2030…" at bounding box center [741, 180] width 47 height 19
select select "2024"
click at [718, 171] on select "2015 2016 2017 2018 2019 2020 2021 2022 2023 2024 2025 2026 2027 2028 2029 2030…" at bounding box center [741, 180] width 47 height 19
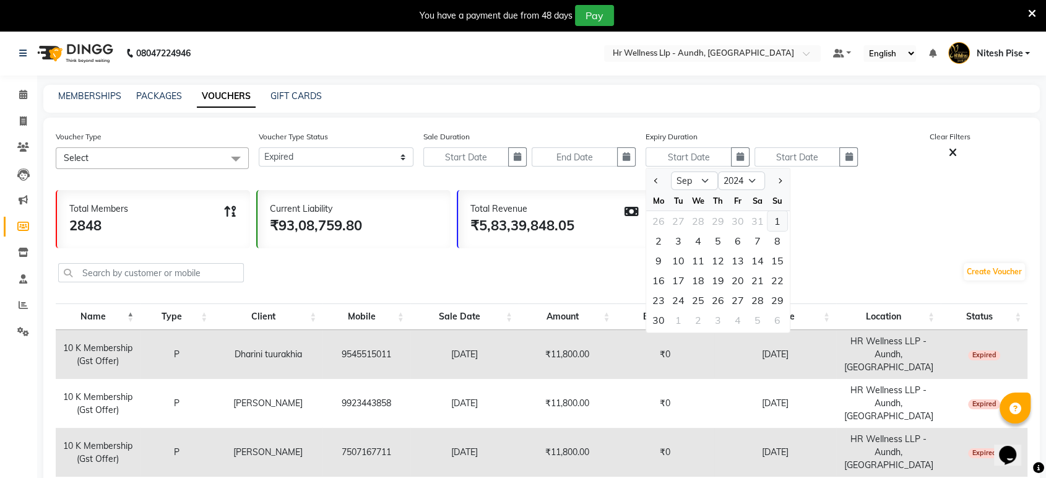
click at [775, 219] on div "1" at bounding box center [778, 221] width 20 height 20
type input "[DATE]"
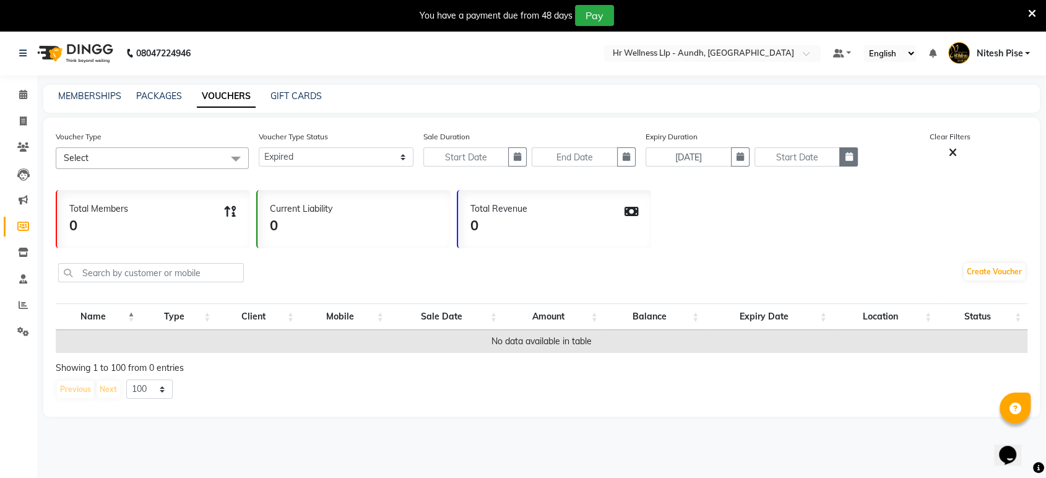
click at [854, 147] on button "button" at bounding box center [849, 156] width 19 height 19
select select "9"
select select "2025"
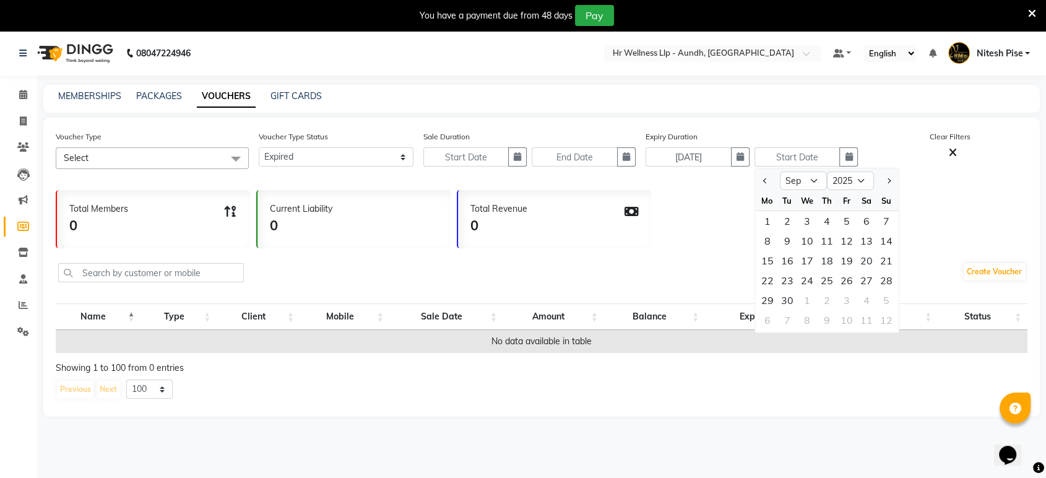
click at [770, 180] on div at bounding box center [767, 181] width 25 height 20
click at [766, 178] on button "Previous month" at bounding box center [765, 181] width 11 height 20
select select "8"
click at [885, 298] on div "31" at bounding box center [887, 300] width 20 height 20
type input "[DATE]"
